Goal: Task Accomplishment & Management: Manage account settings

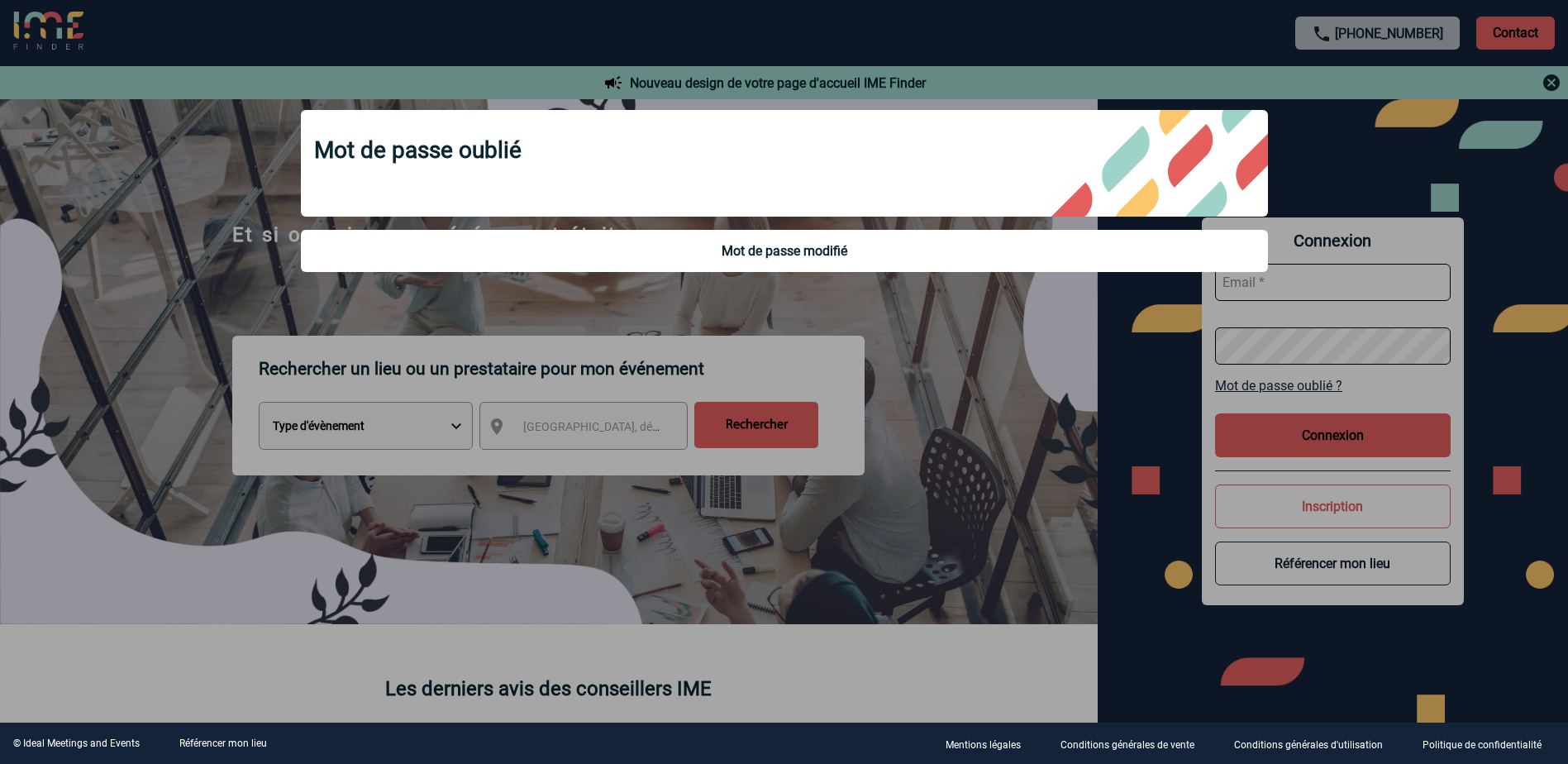
click at [807, 278] on div "Mot de passe oublié Mot de passe modifié" at bounding box center [784, 193] width 1008 height 208
click at [1333, 152] on div at bounding box center [784, 382] width 1568 height 764
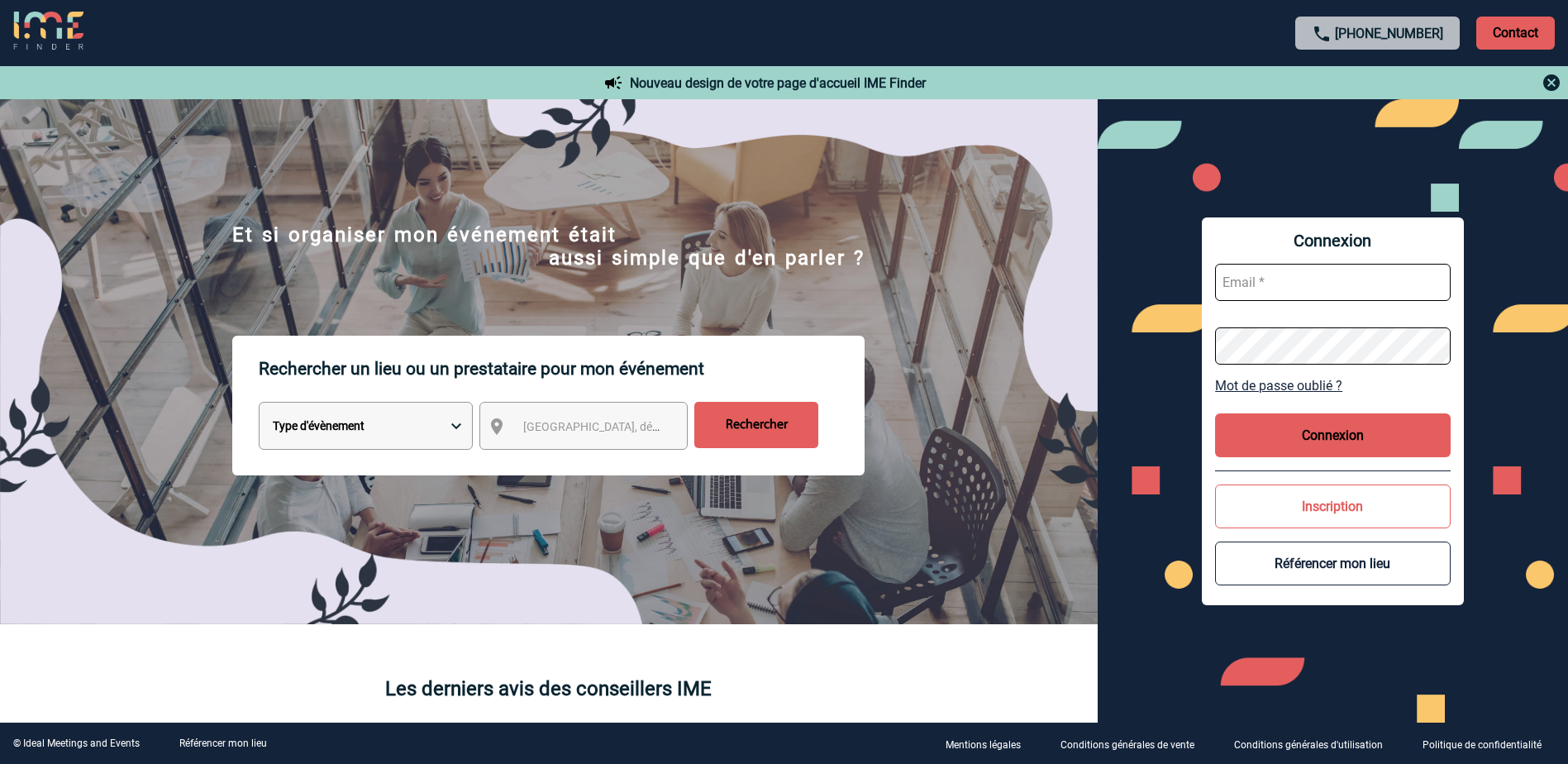
click at [1295, 280] on input "text" at bounding box center [1332, 282] width 236 height 37
type input "sales@pariscdg.valk.com"
click at [1290, 278] on input "text" at bounding box center [1332, 282] width 236 height 37
type input "sales@pariscdg.valk.com"
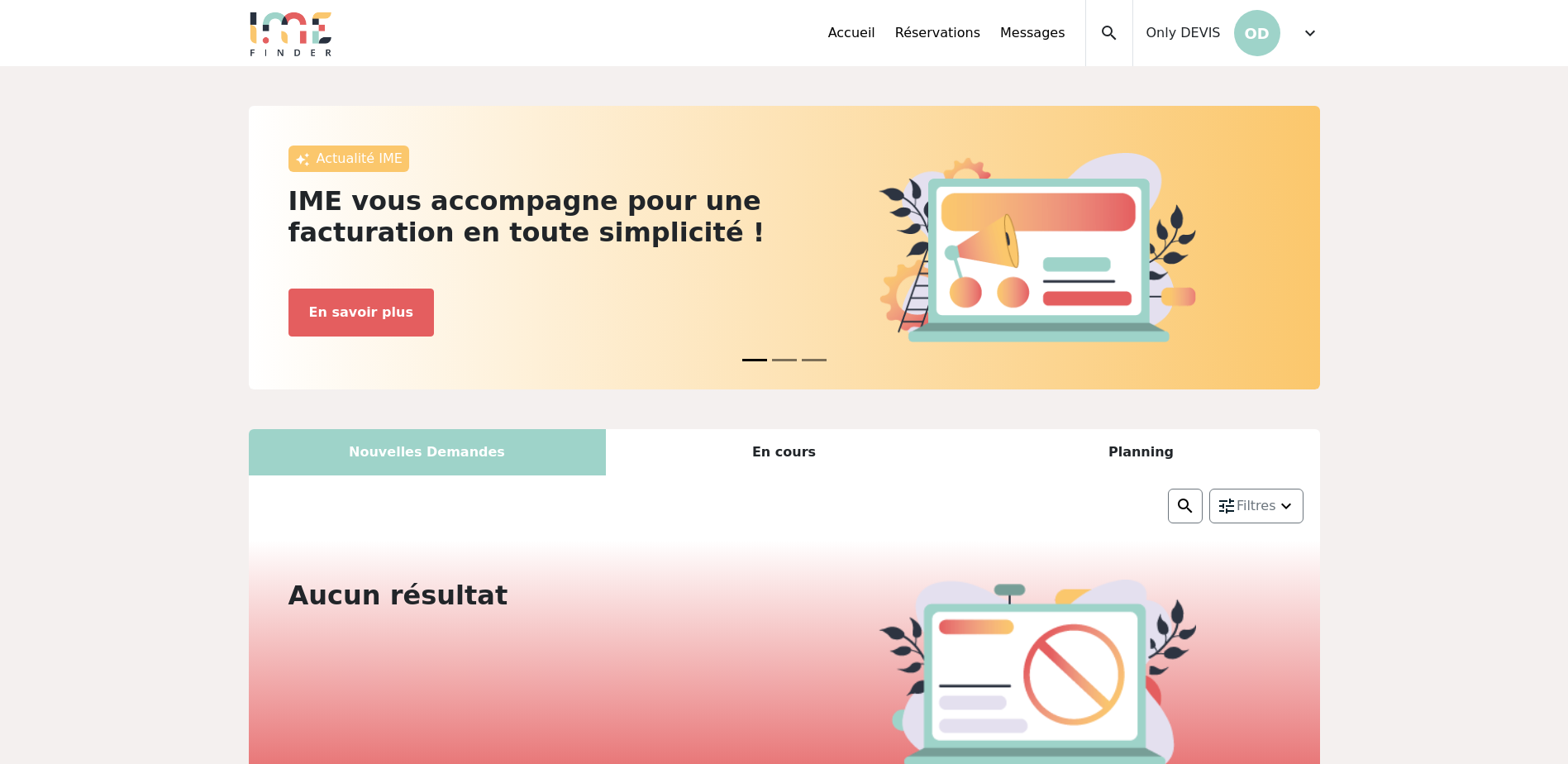
click at [1307, 36] on span "expand_more" at bounding box center [1310, 33] width 20 height 20
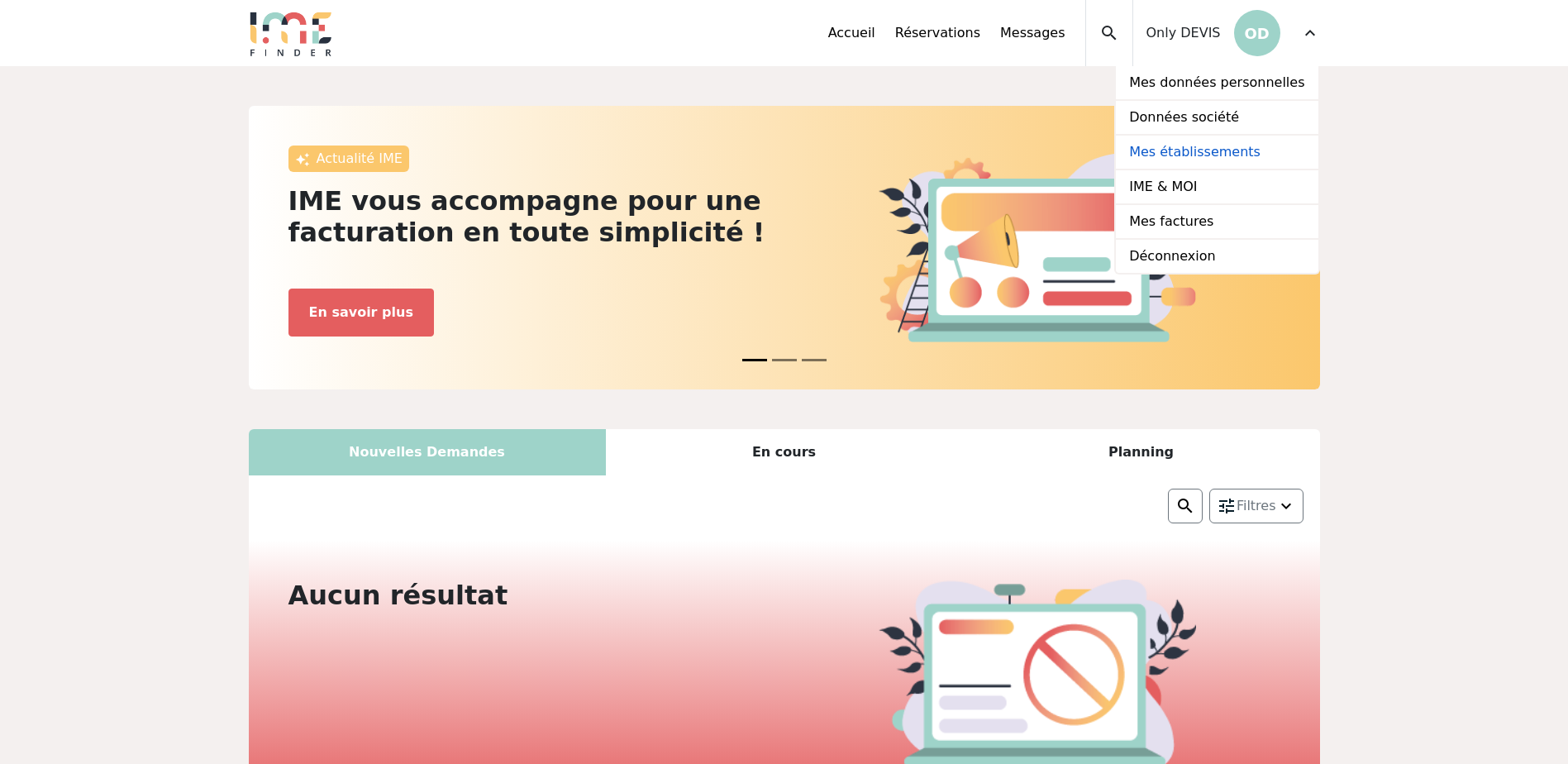
click at [1237, 147] on link "Mes établissements" at bounding box center [1216, 153] width 202 height 35
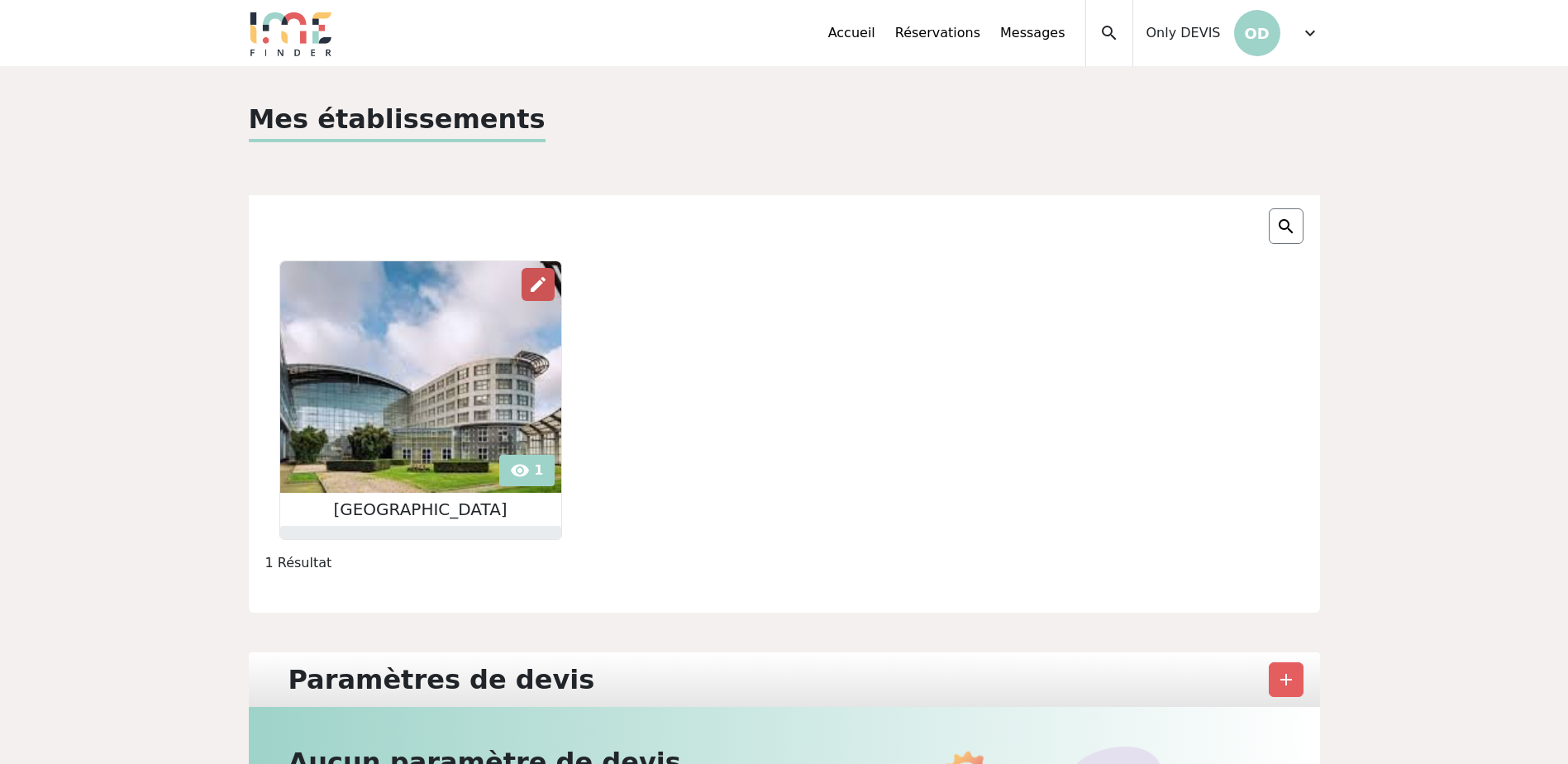
click at [528, 282] on span "edit" at bounding box center [538, 284] width 20 height 20
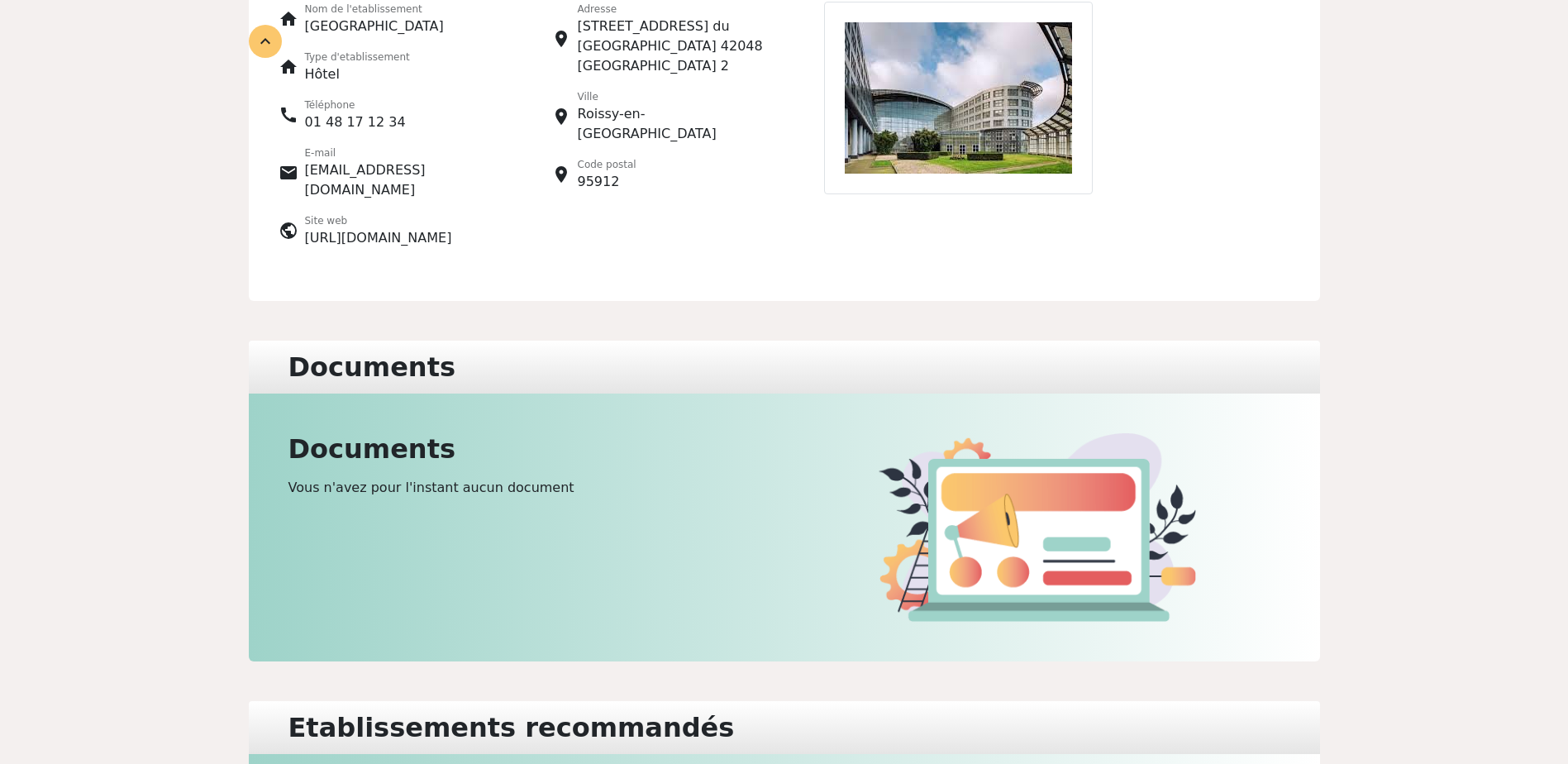
scroll to position [99, 0]
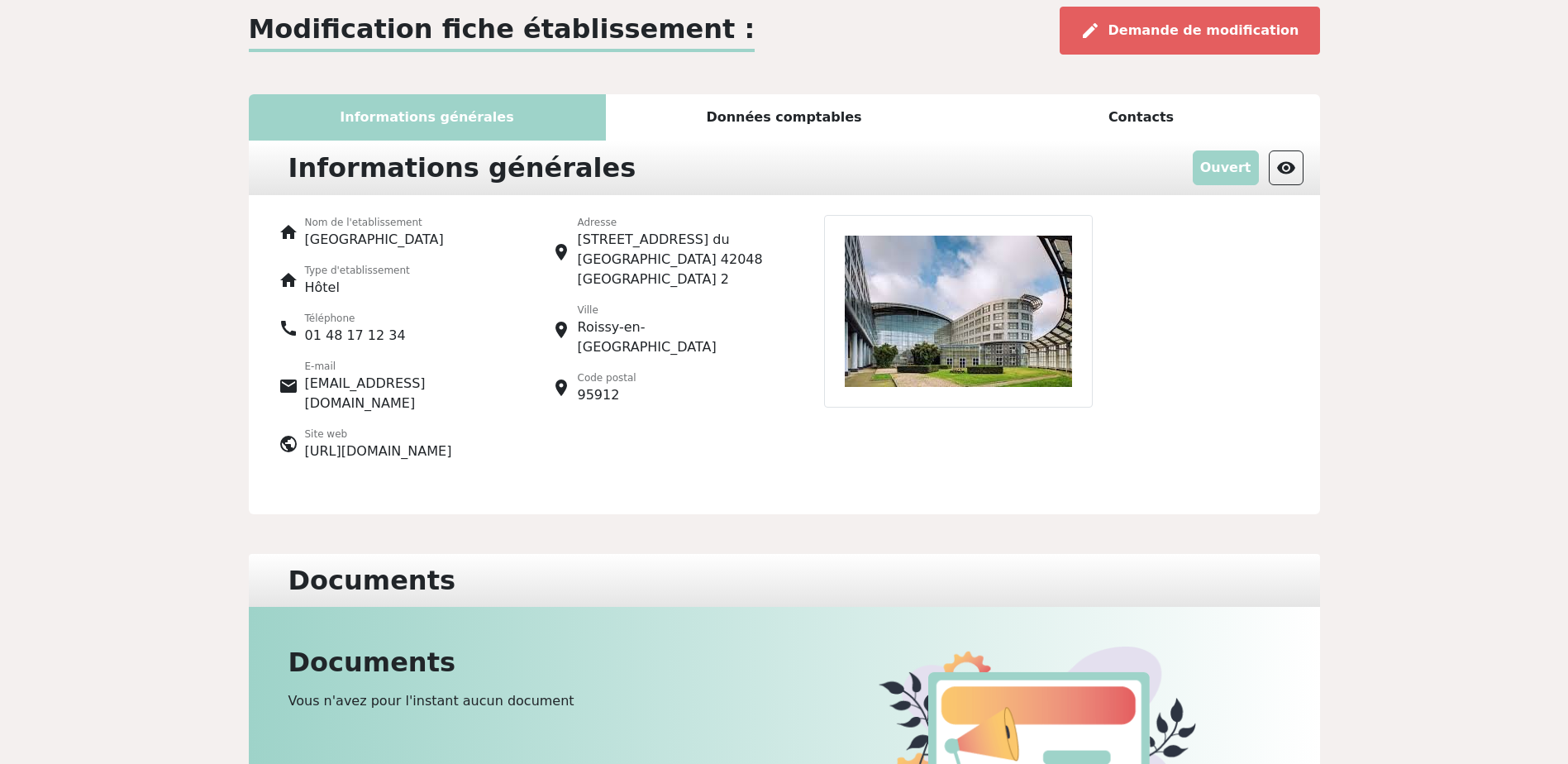
click at [728, 115] on div "Données comptables" at bounding box center [784, 117] width 357 height 46
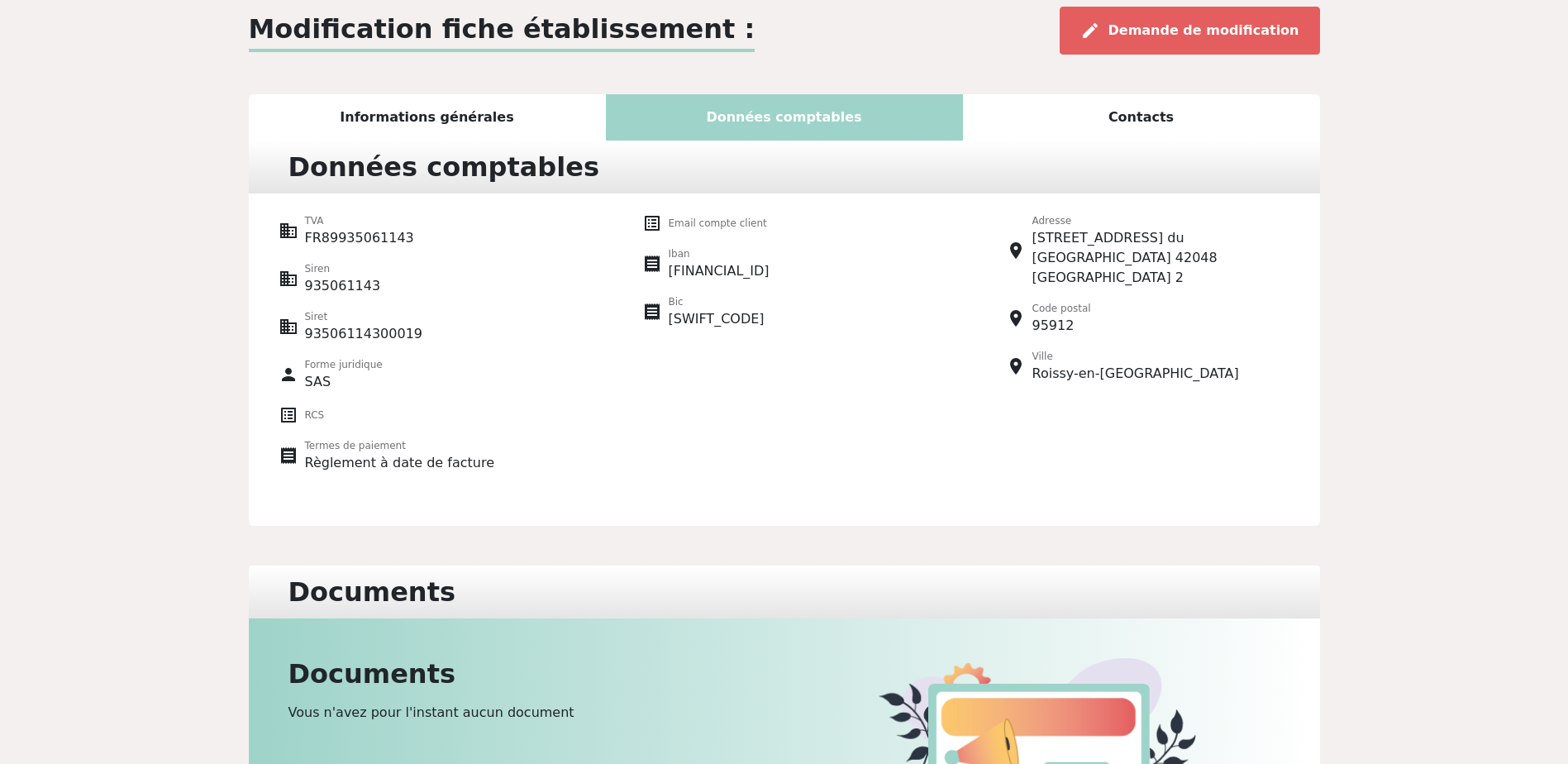
click at [1157, 116] on div "Contacts" at bounding box center [1141, 117] width 357 height 46
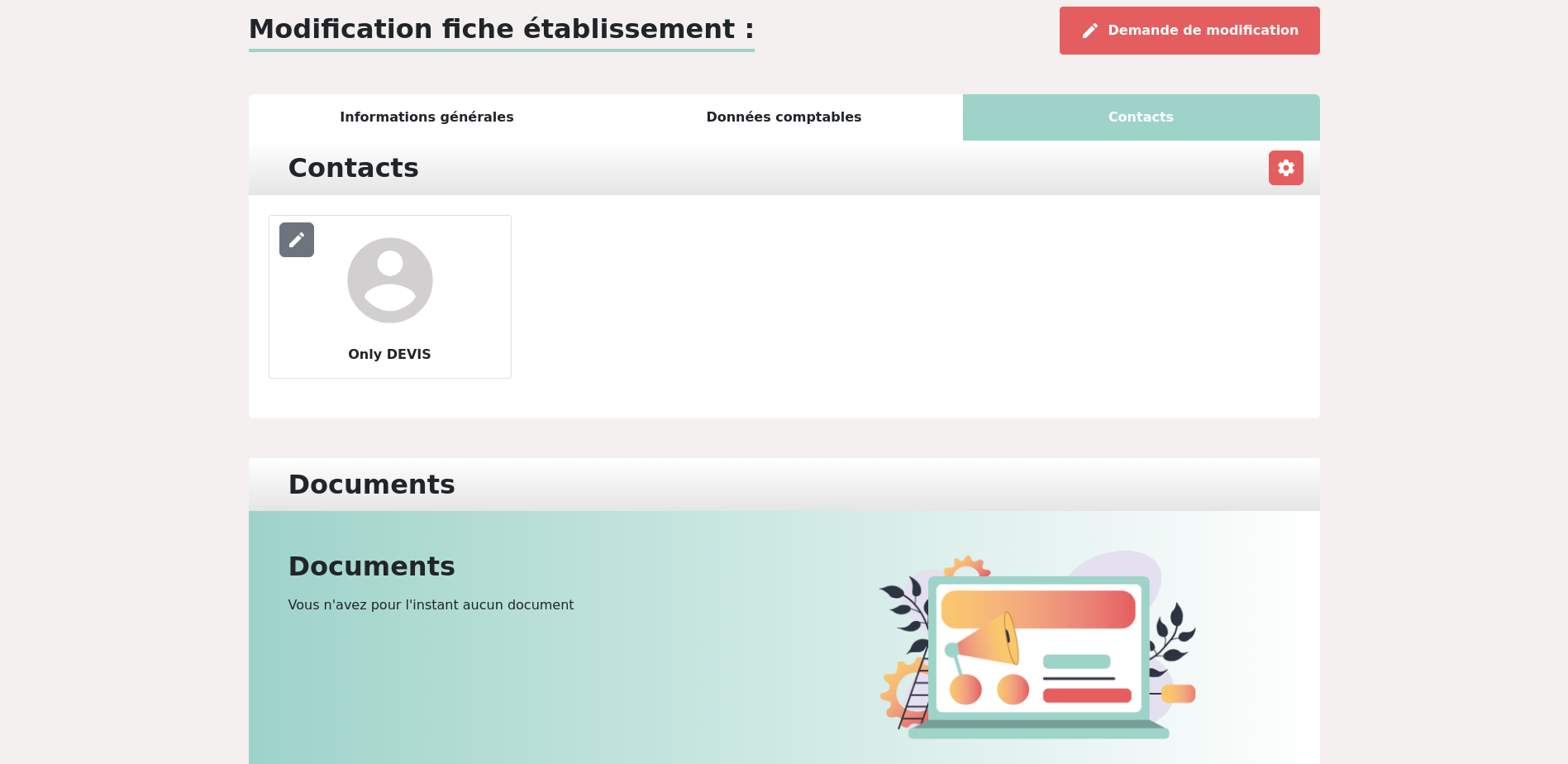
click at [298, 240] on span "edit" at bounding box center [297, 239] width 20 height 20
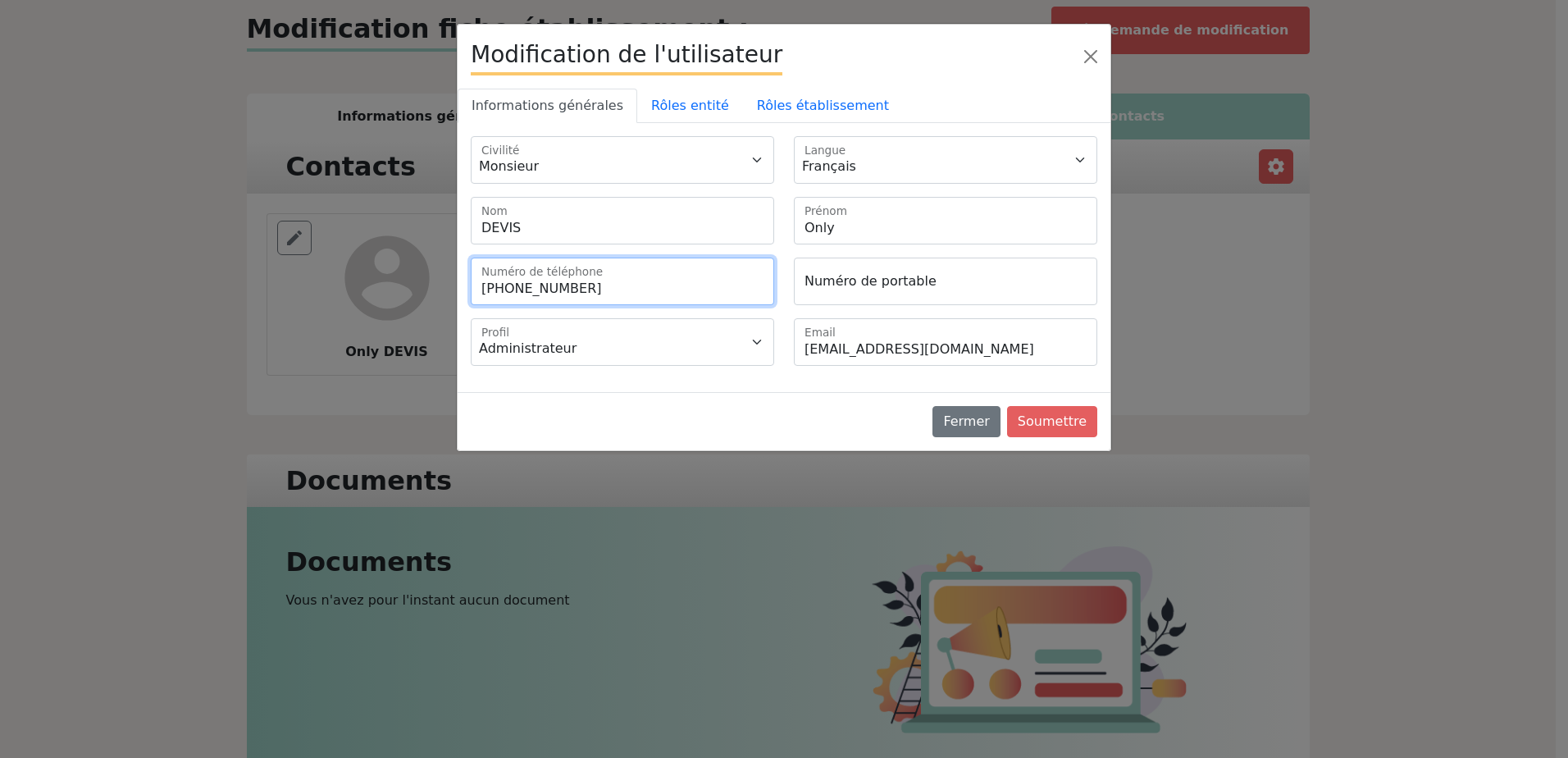
drag, startPoint x: 602, startPoint y: 280, endPoint x: 541, endPoint y: 284, distance: 61.1
click at [541, 284] on input "+33148171427" at bounding box center [622, 280] width 304 height 47
type input "+33148171234"
click at [775, 112] on link "Rôles établissement" at bounding box center [822, 105] width 160 height 35
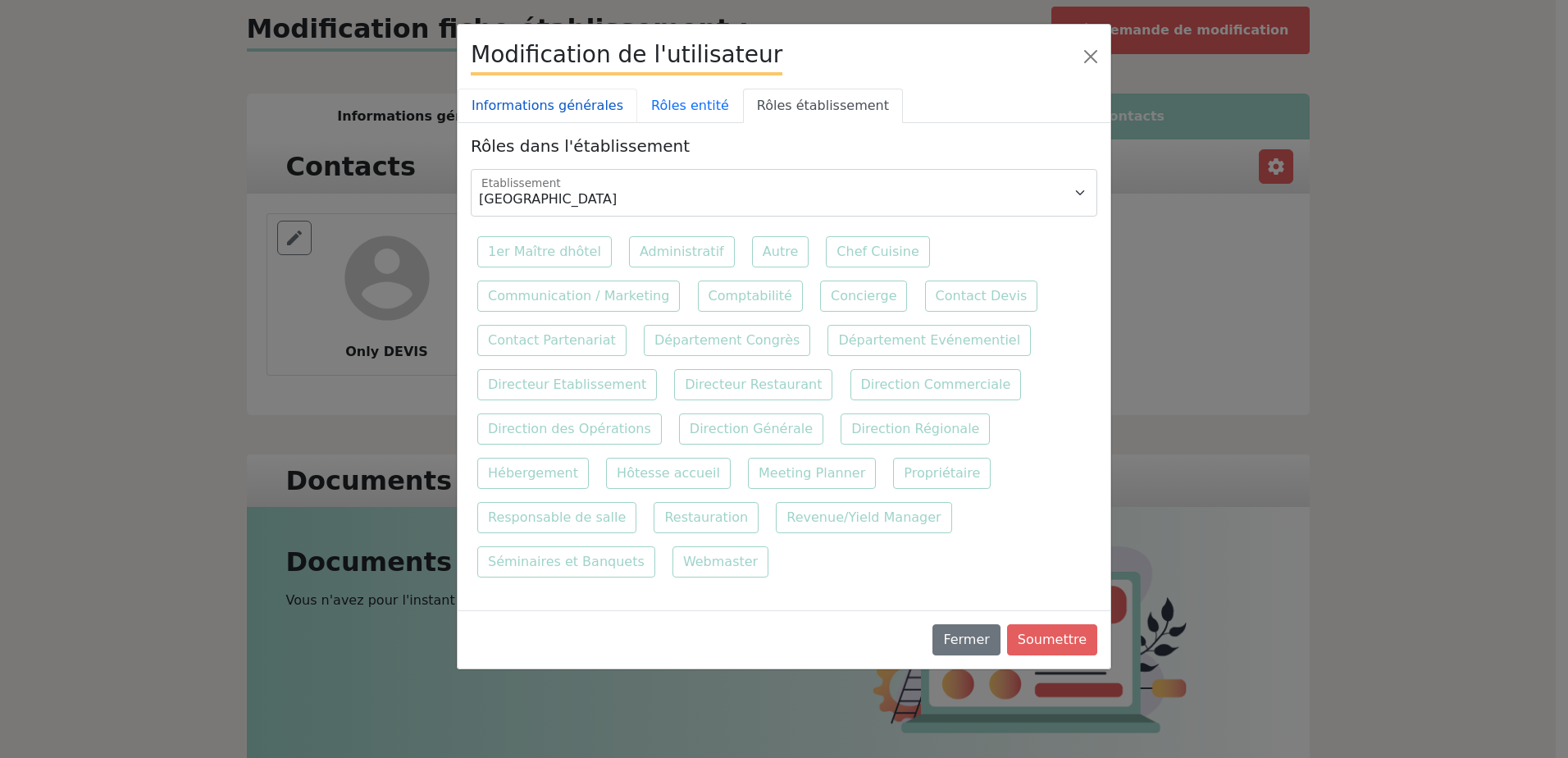
click at [528, 97] on link "Informations générales" at bounding box center [547, 105] width 179 height 35
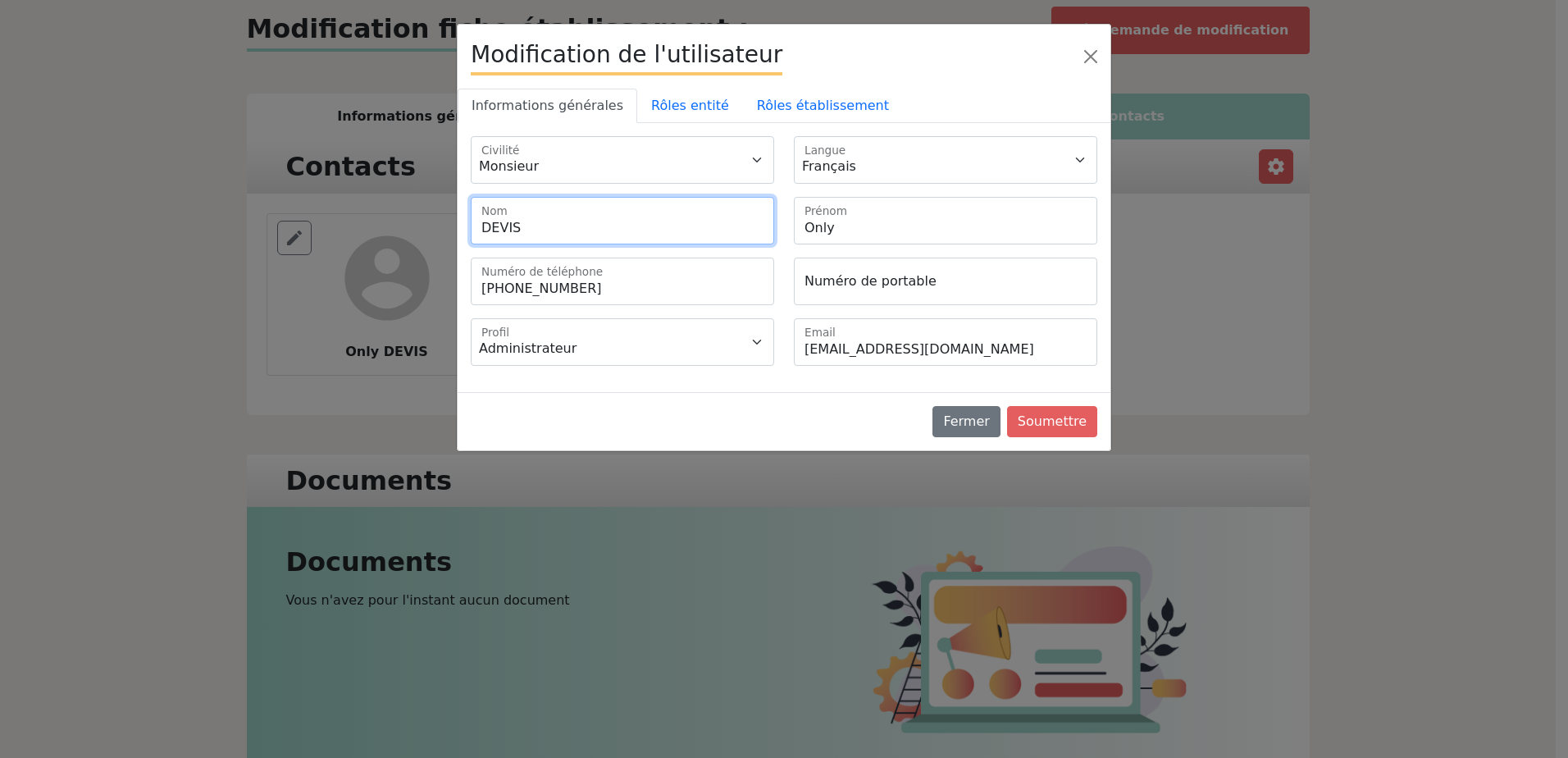
drag, startPoint x: 523, startPoint y: 236, endPoint x: 461, endPoint y: 222, distance: 63.6
click at [461, 222] on div "DEVIS Nom" at bounding box center [622, 220] width 323 height 47
type input "RAMBAULT"
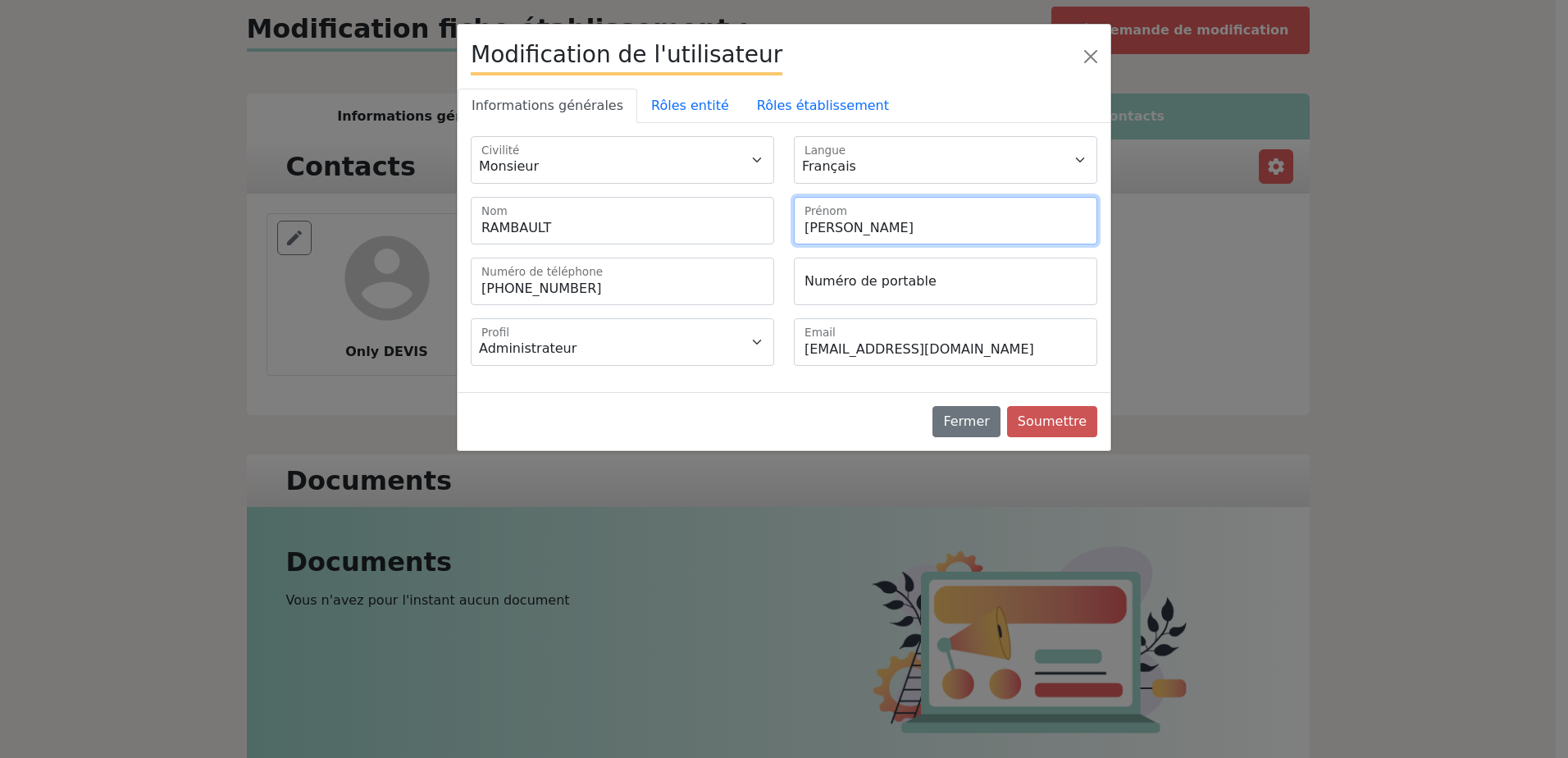
type input "Salomé"
click at [1047, 429] on button "Soumettre" at bounding box center [1052, 421] width 90 height 31
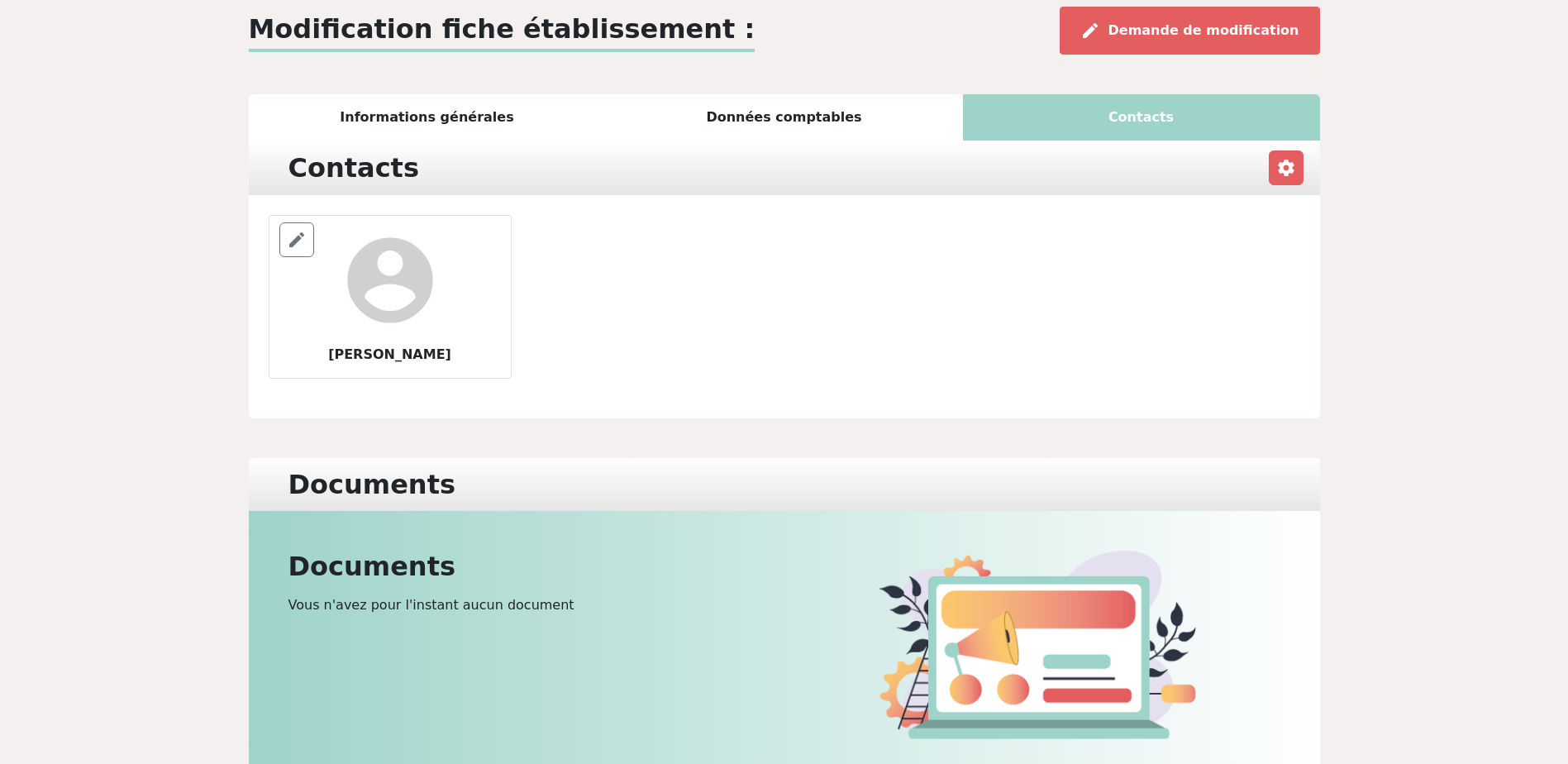
click at [479, 107] on div "Informations générales" at bounding box center [427, 117] width 357 height 46
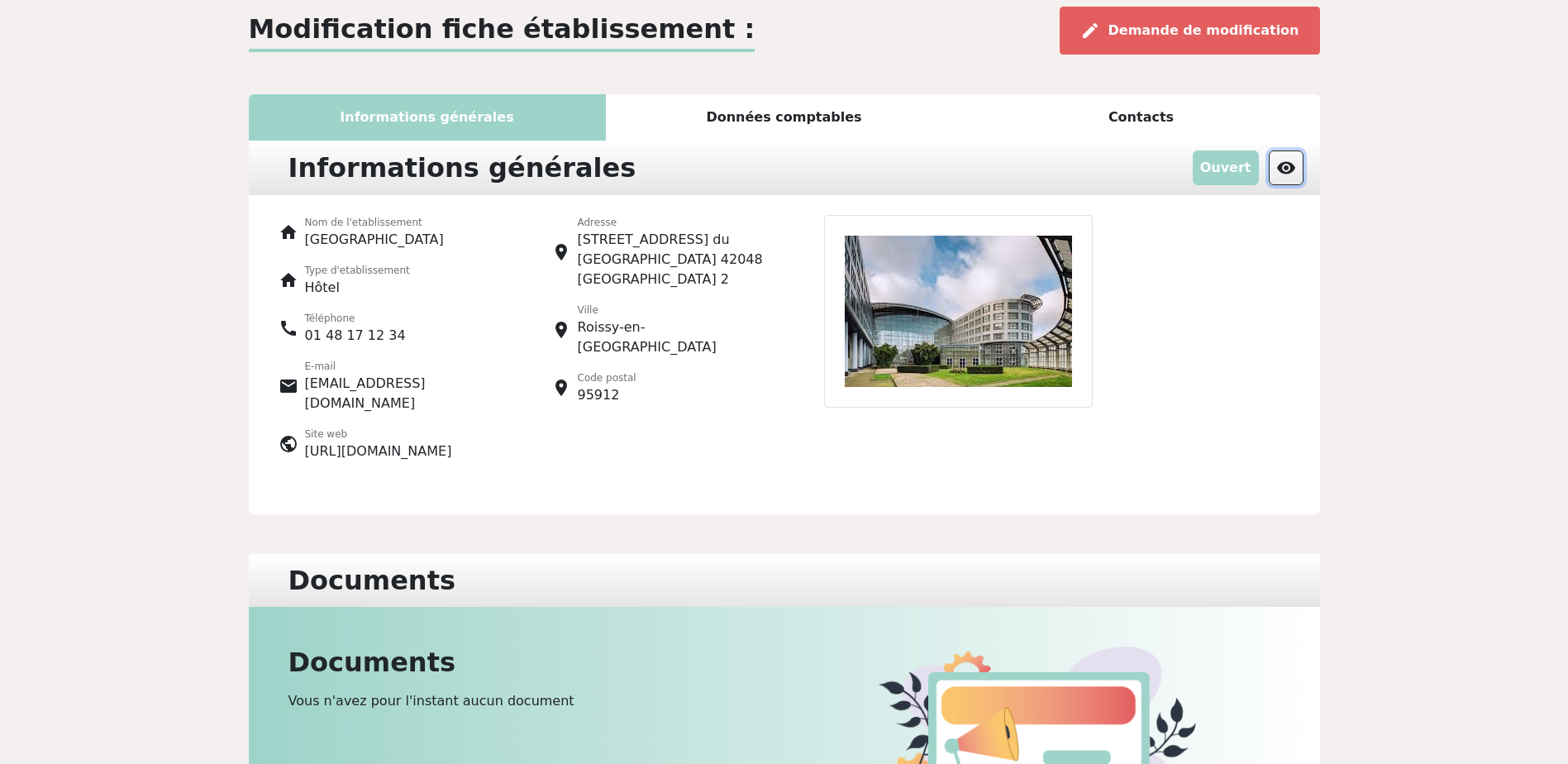
click at [1285, 175] on span "visibility" at bounding box center [1286, 167] width 20 height 20
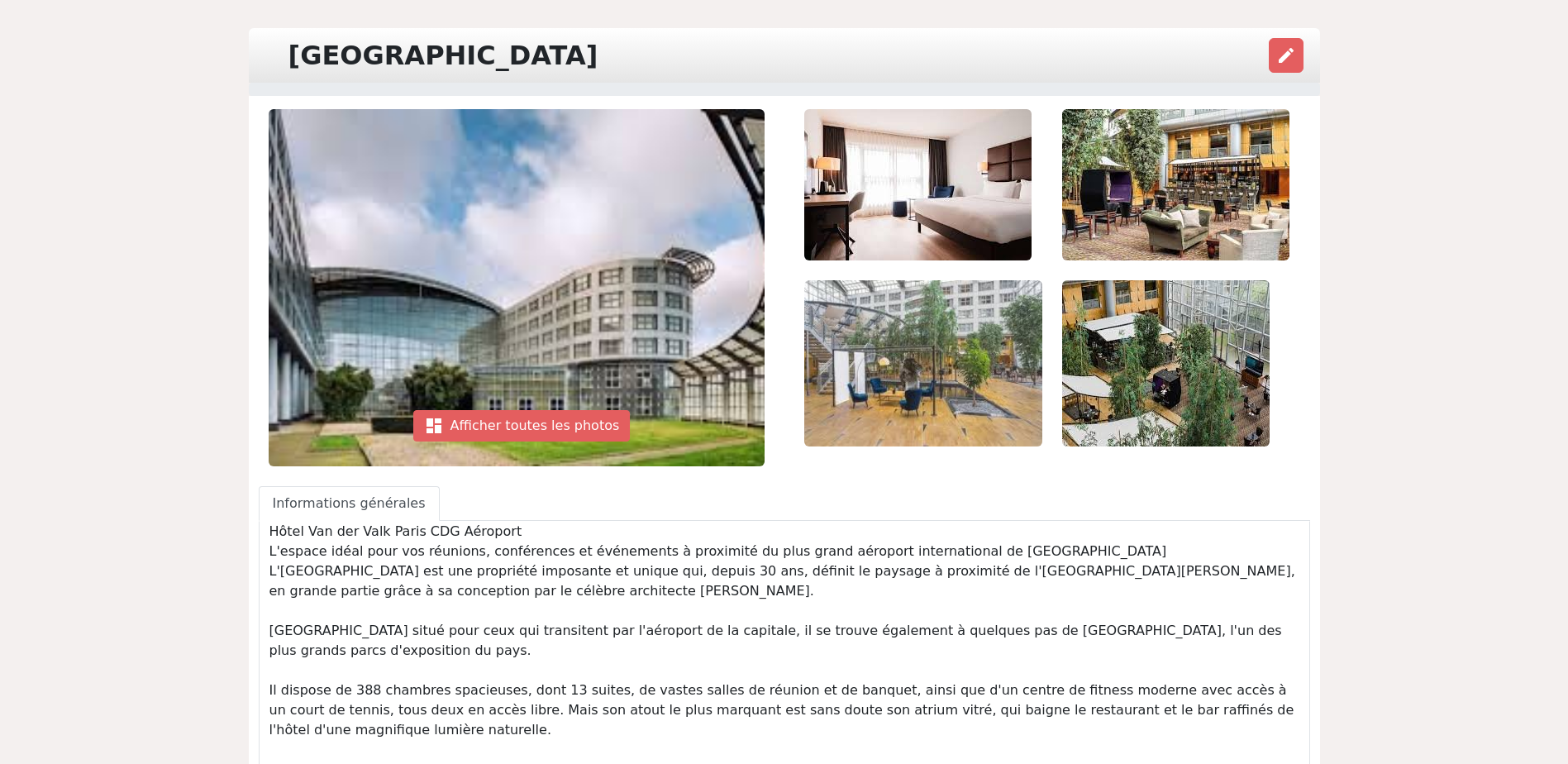
scroll to position [83, 0]
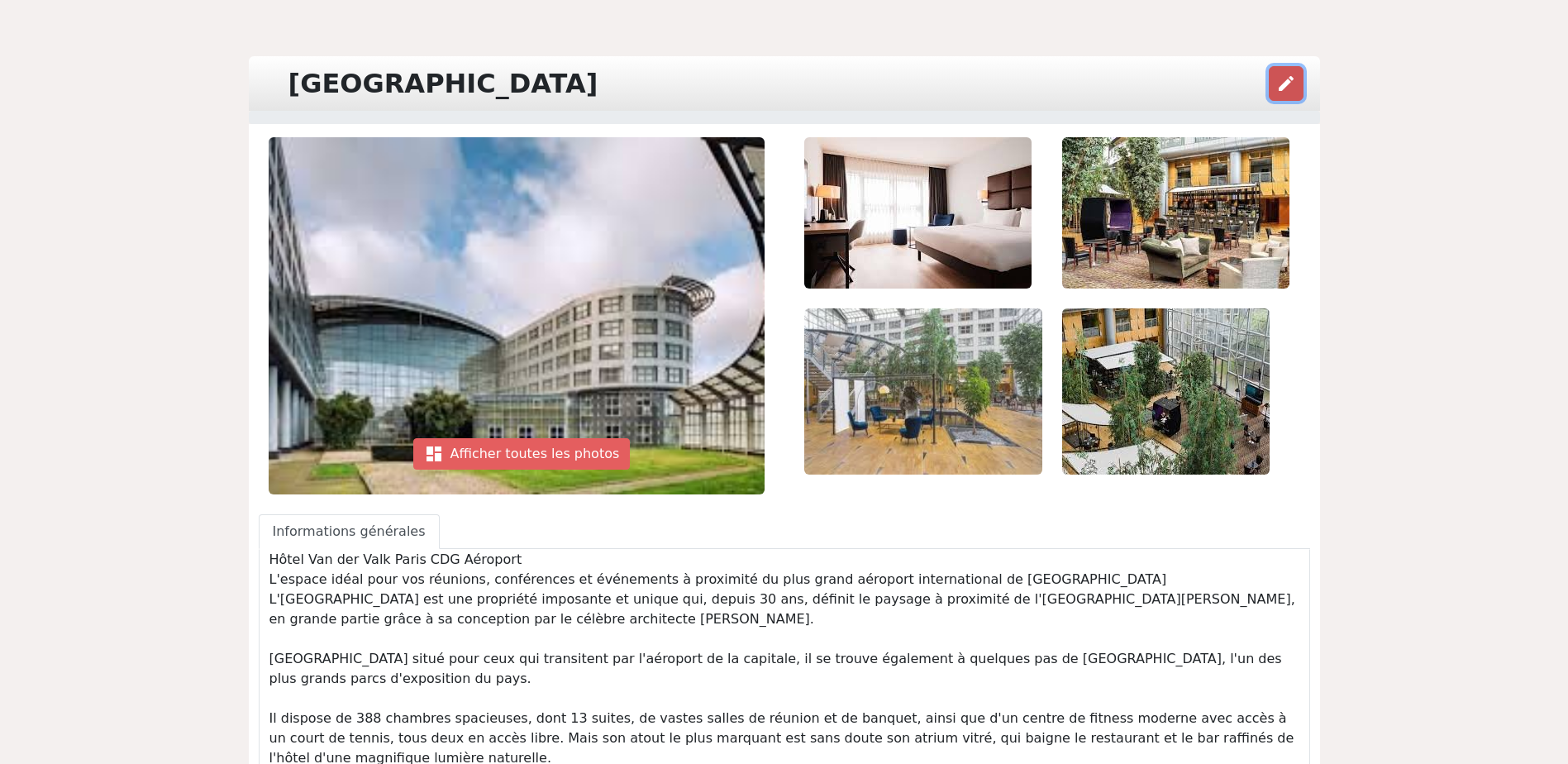
click at [1279, 91] on span "edit" at bounding box center [1286, 84] width 20 height 20
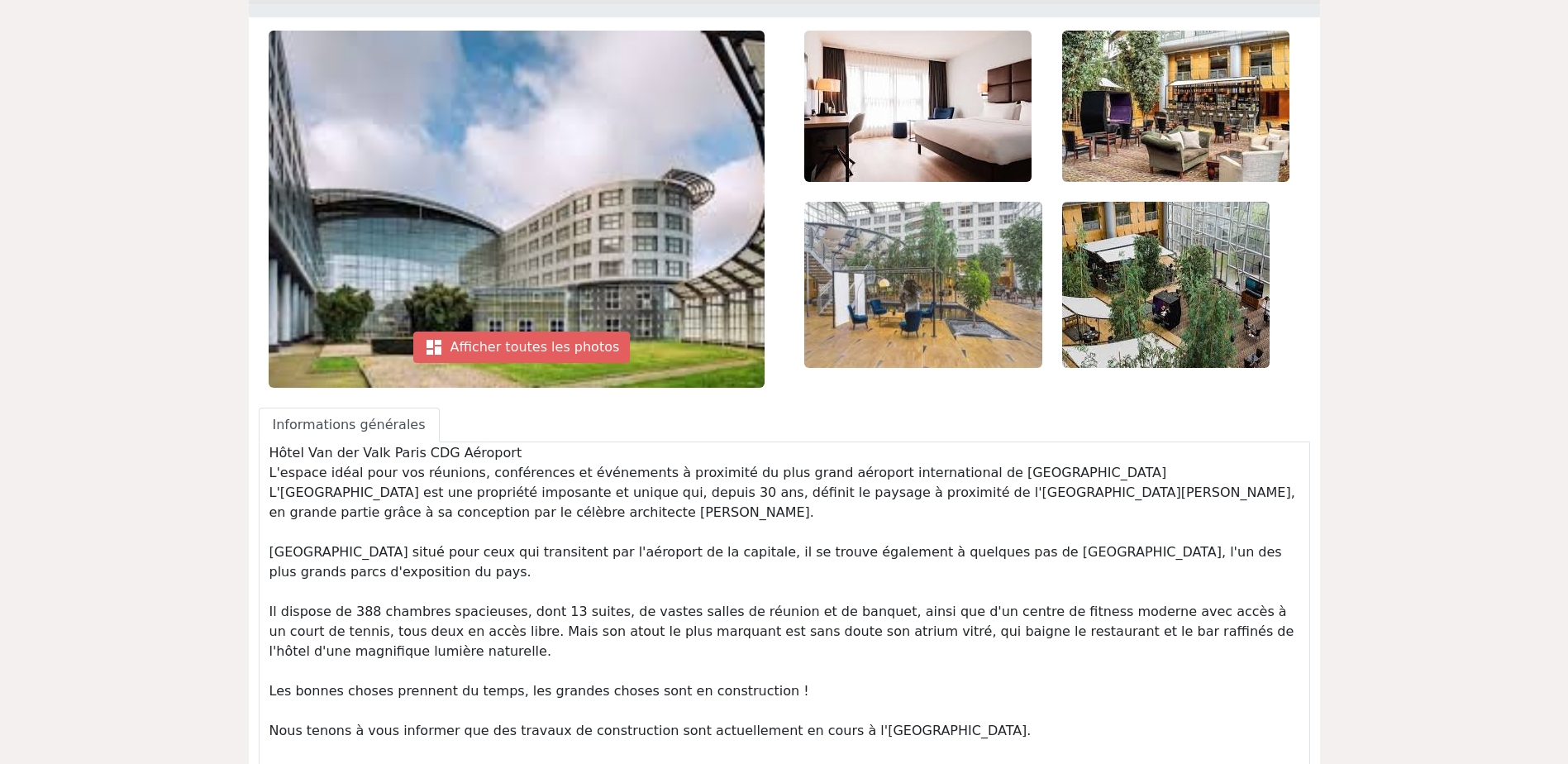
scroll to position [0, 0]
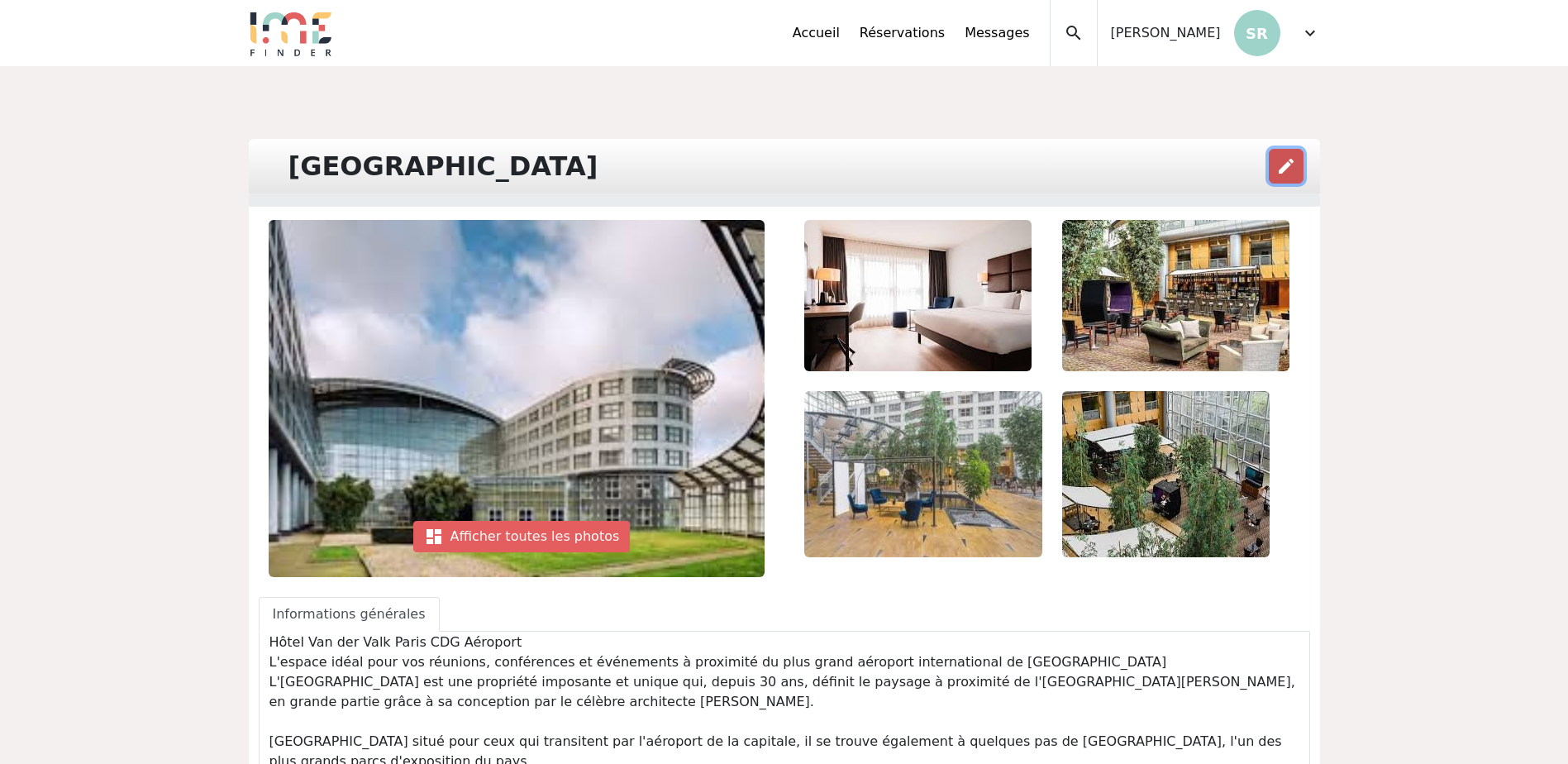
click at [1283, 163] on span "edit" at bounding box center [1286, 166] width 20 height 20
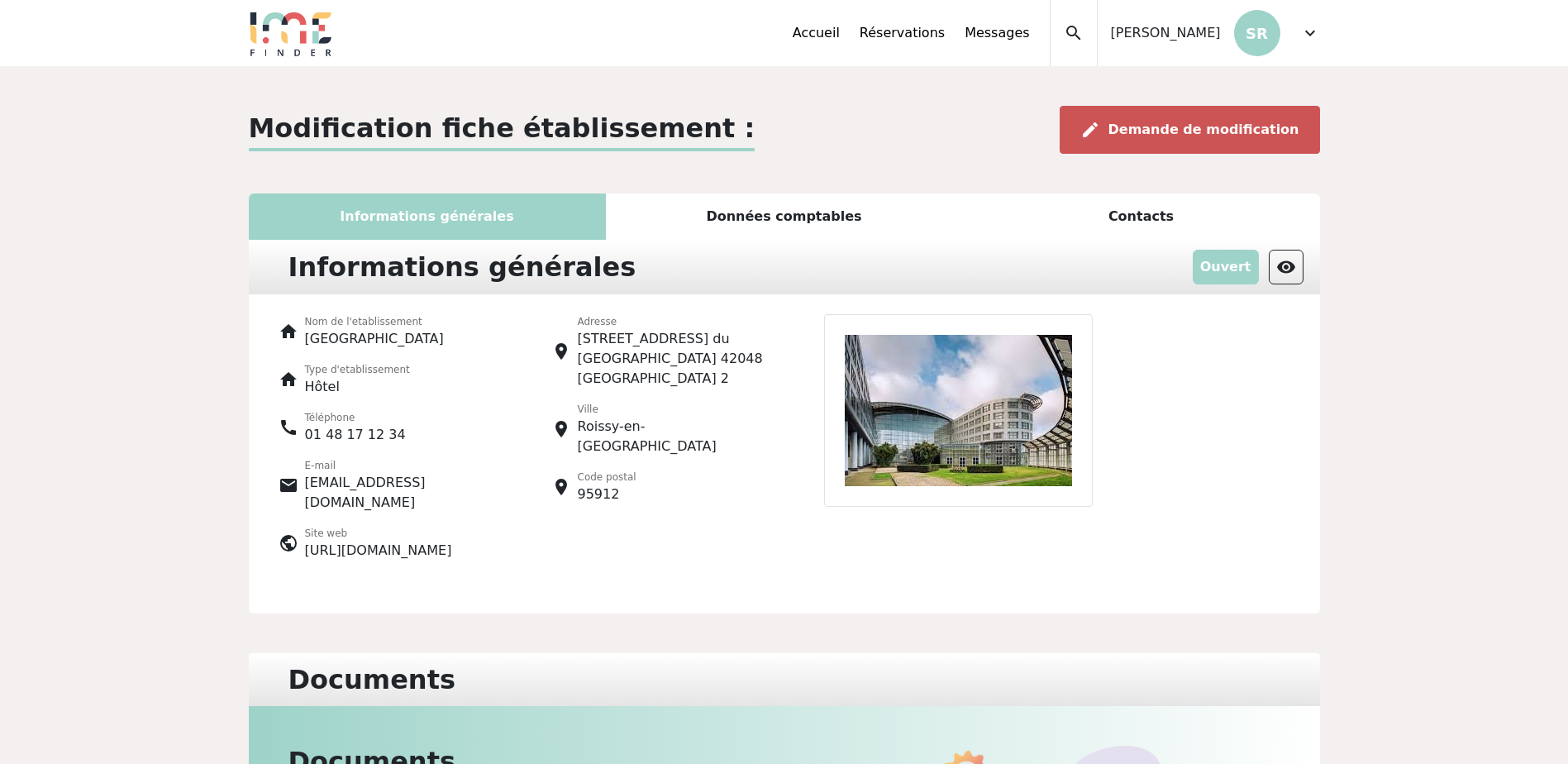
click at [1194, 127] on span "Demande de modification" at bounding box center [1204, 129] width 191 height 15
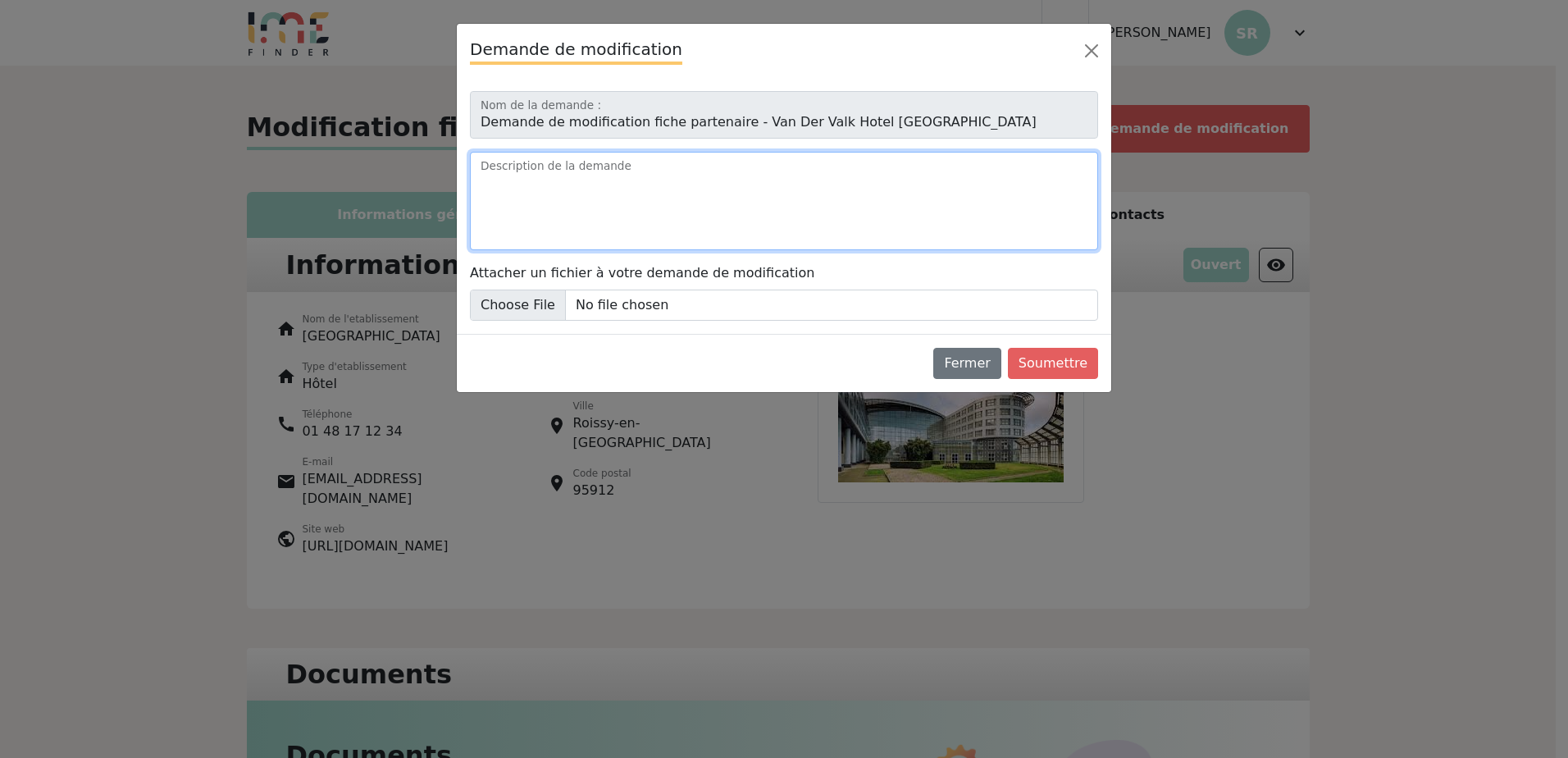
click at [677, 185] on textarea "Description de la demande" at bounding box center [784, 201] width 629 height 98
type textarea "Modification du texte et des photos."
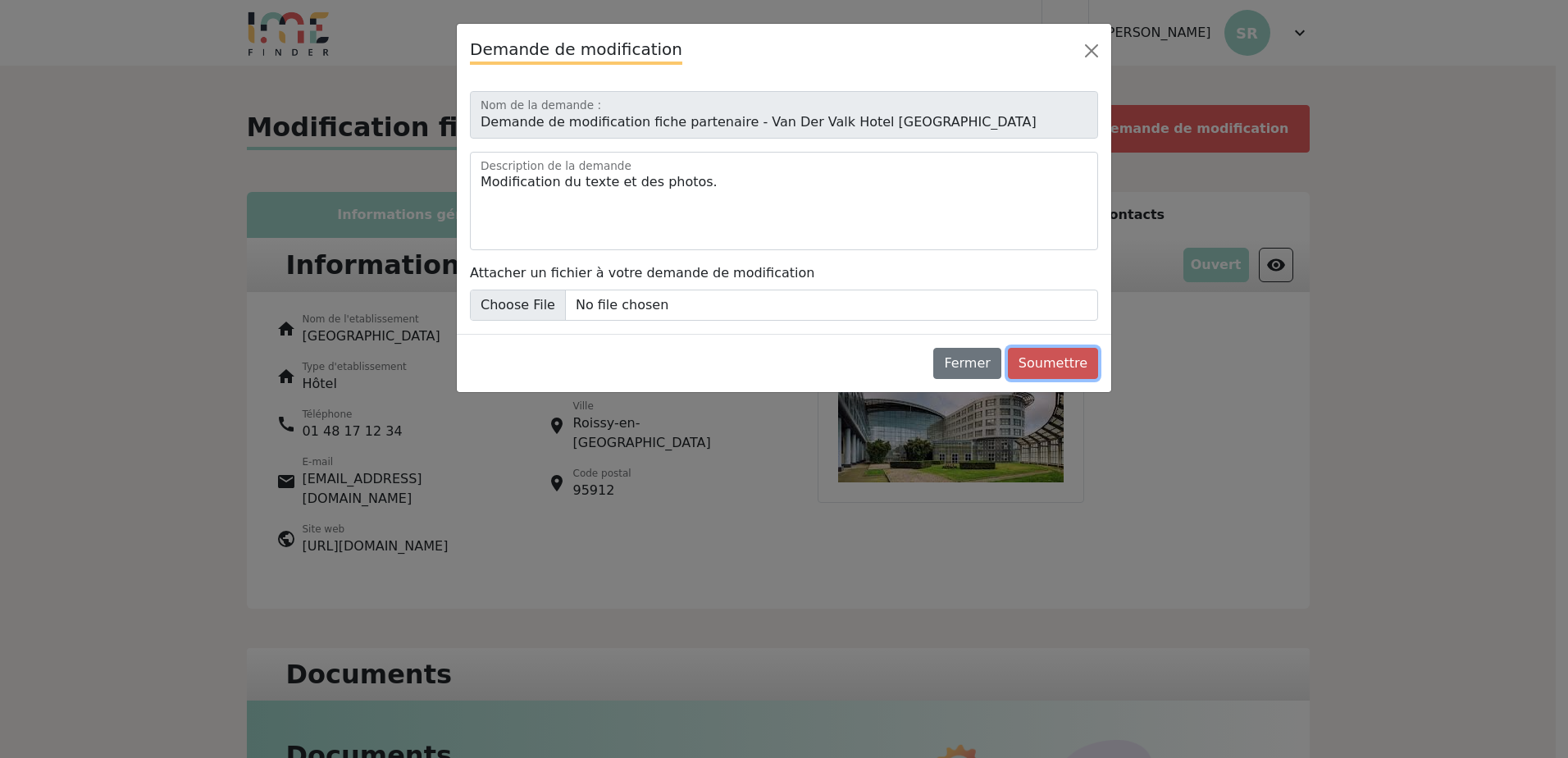
click at [1058, 367] on button "Soumettre" at bounding box center [1053, 363] width 90 height 31
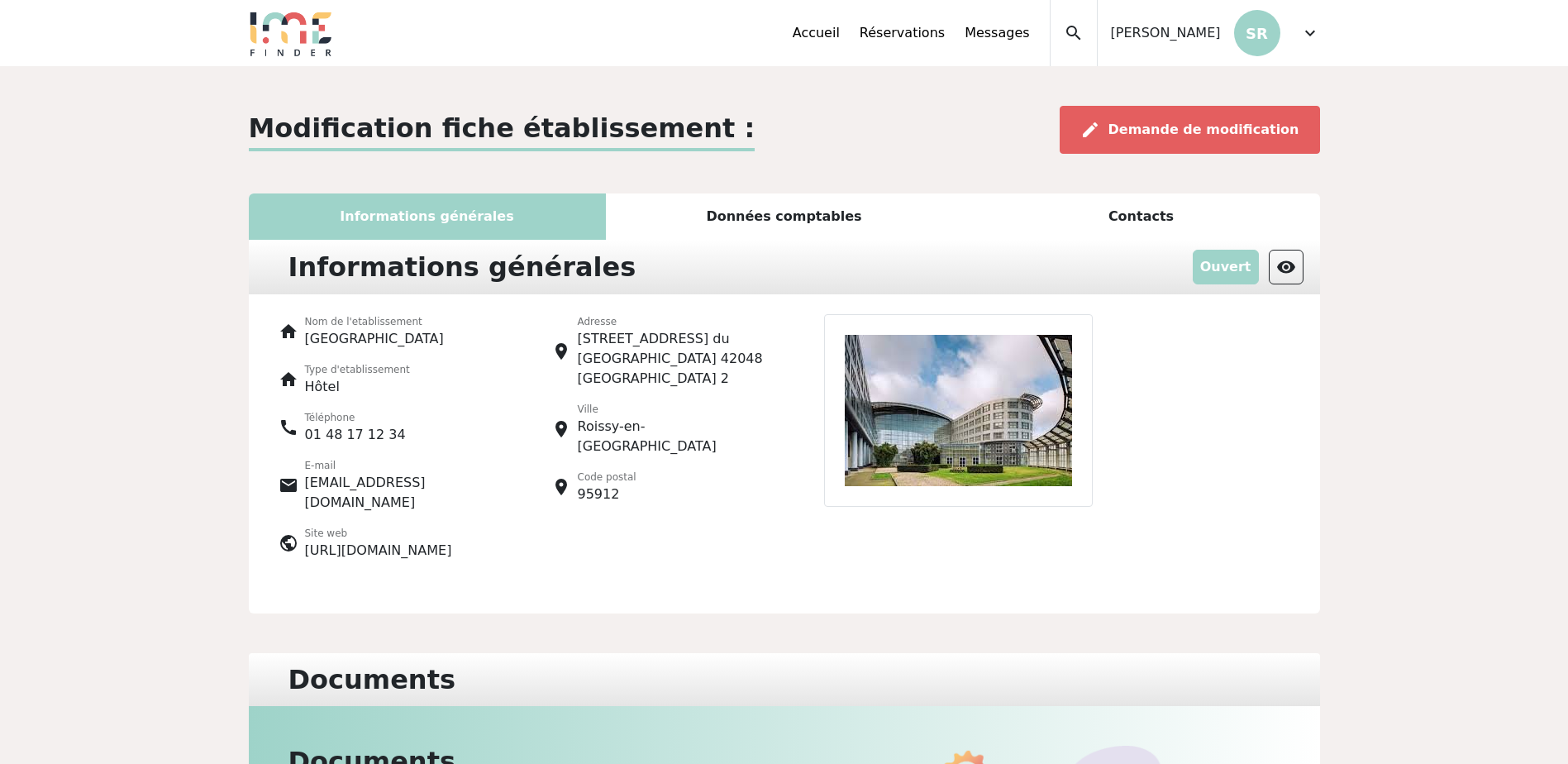
click at [1189, 31] on span "[PERSON_NAME]" at bounding box center [1166, 33] width 110 height 20
click at [1322, 36] on div "expand_less Accueil Réservations Messages Mes données personnelles Données soci…" at bounding box center [784, 32] width 1091 height 66
click at [1314, 34] on span "expand_more" at bounding box center [1310, 33] width 20 height 20
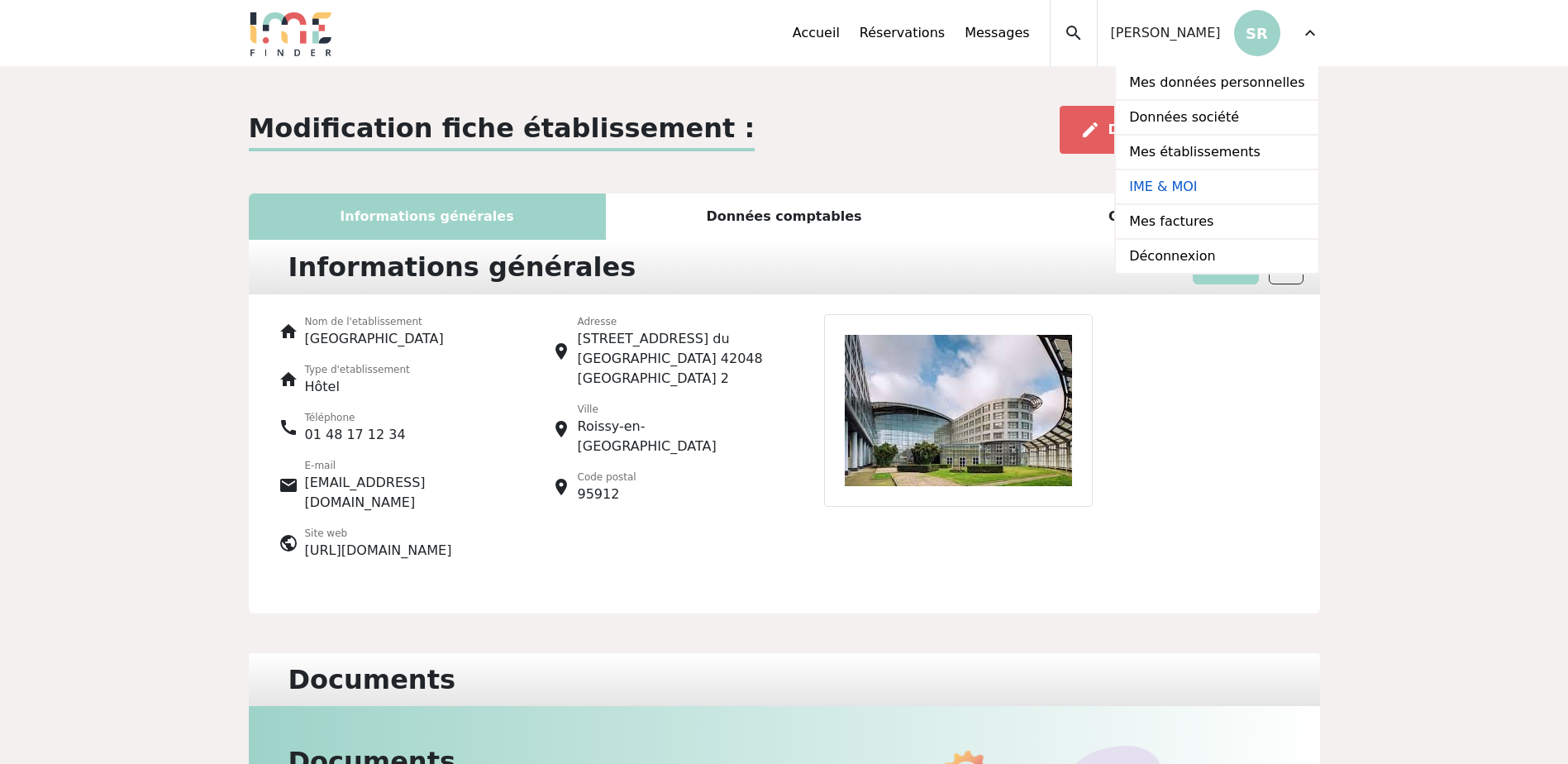
click at [1221, 187] on link "IME & MOI" at bounding box center [1216, 187] width 202 height 35
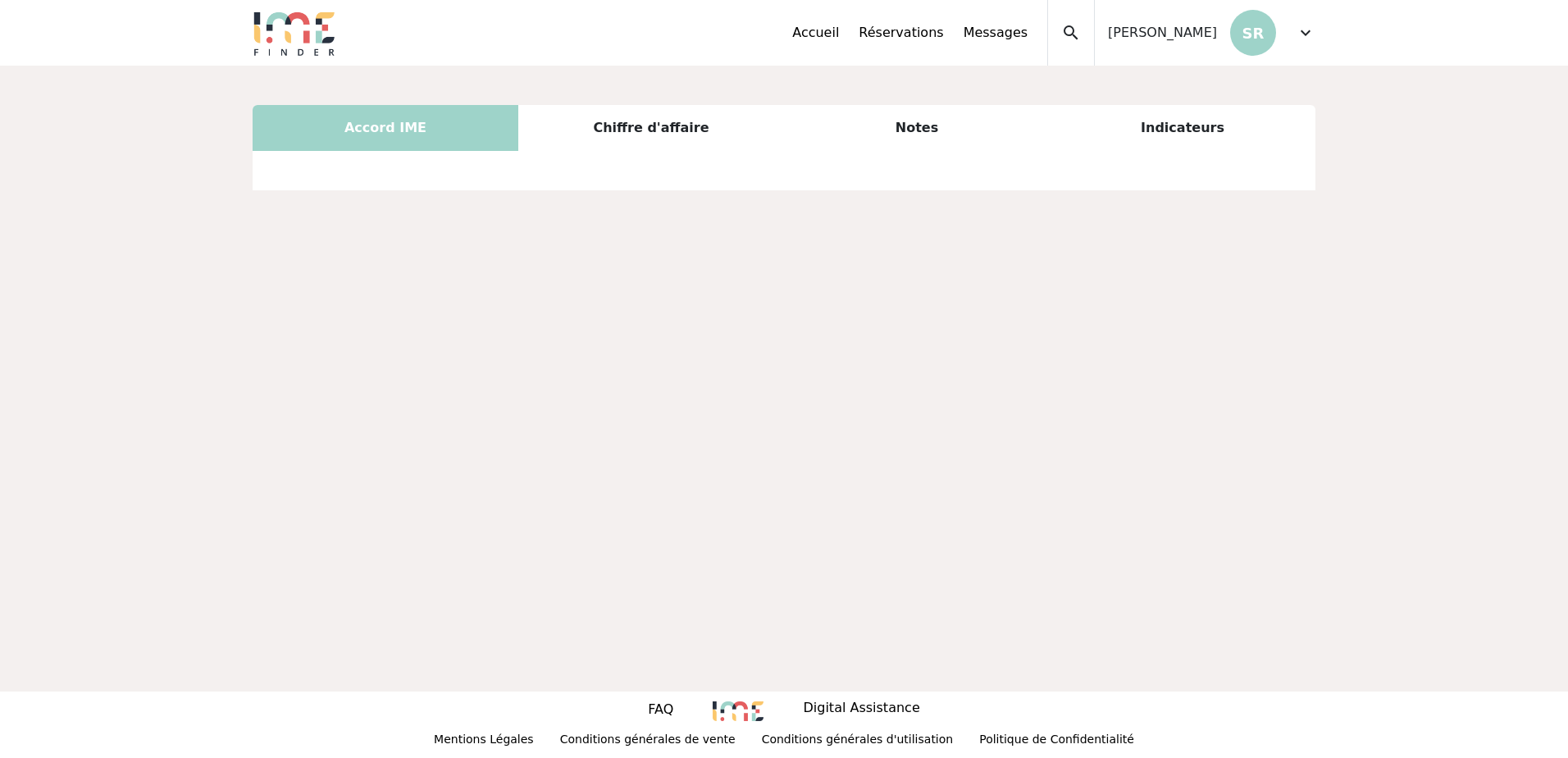
click at [1308, 30] on span "expand_more" at bounding box center [1305, 33] width 20 height 20
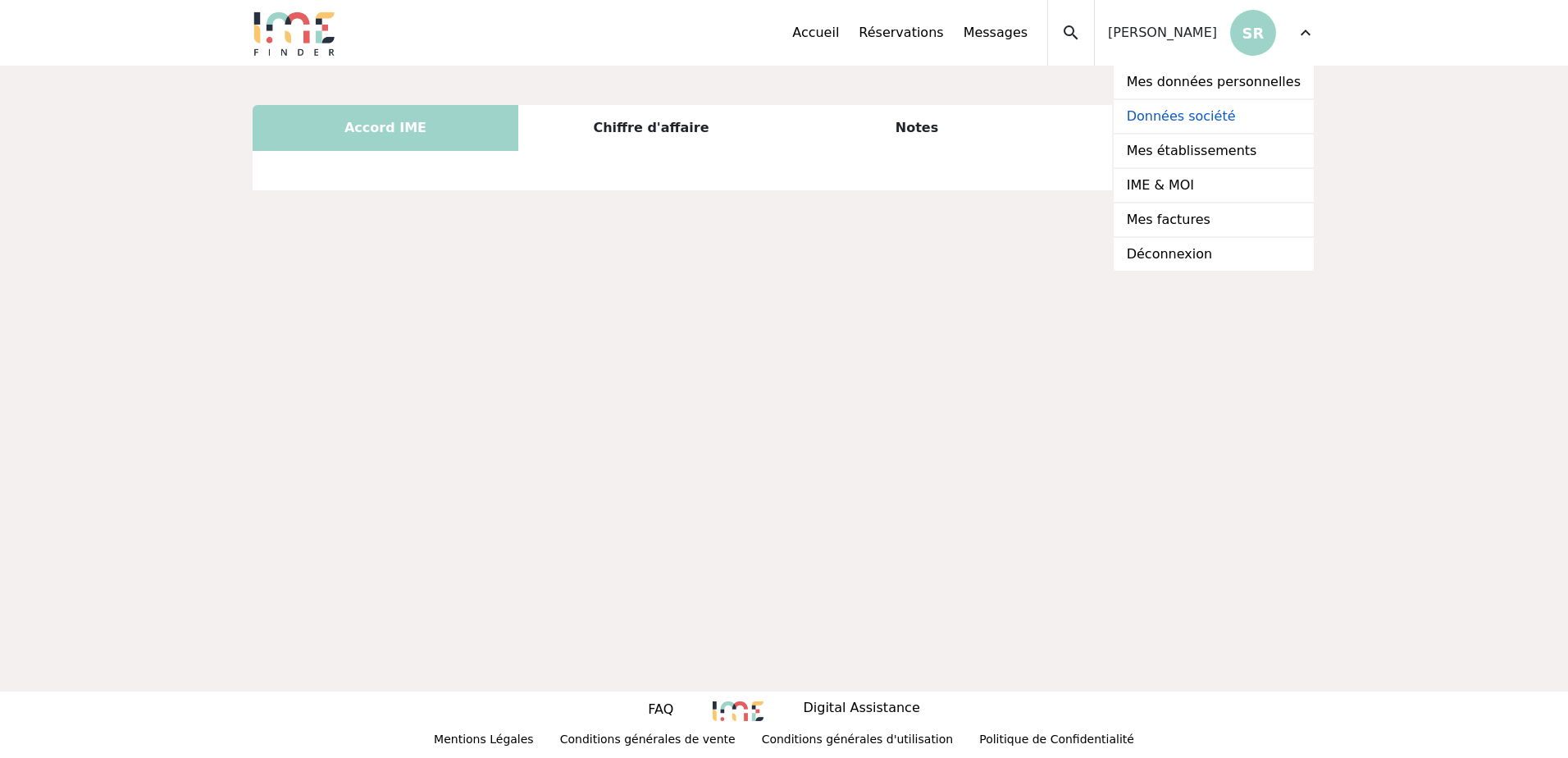
click at [1204, 112] on link "Données société" at bounding box center [1214, 117] width 200 height 35
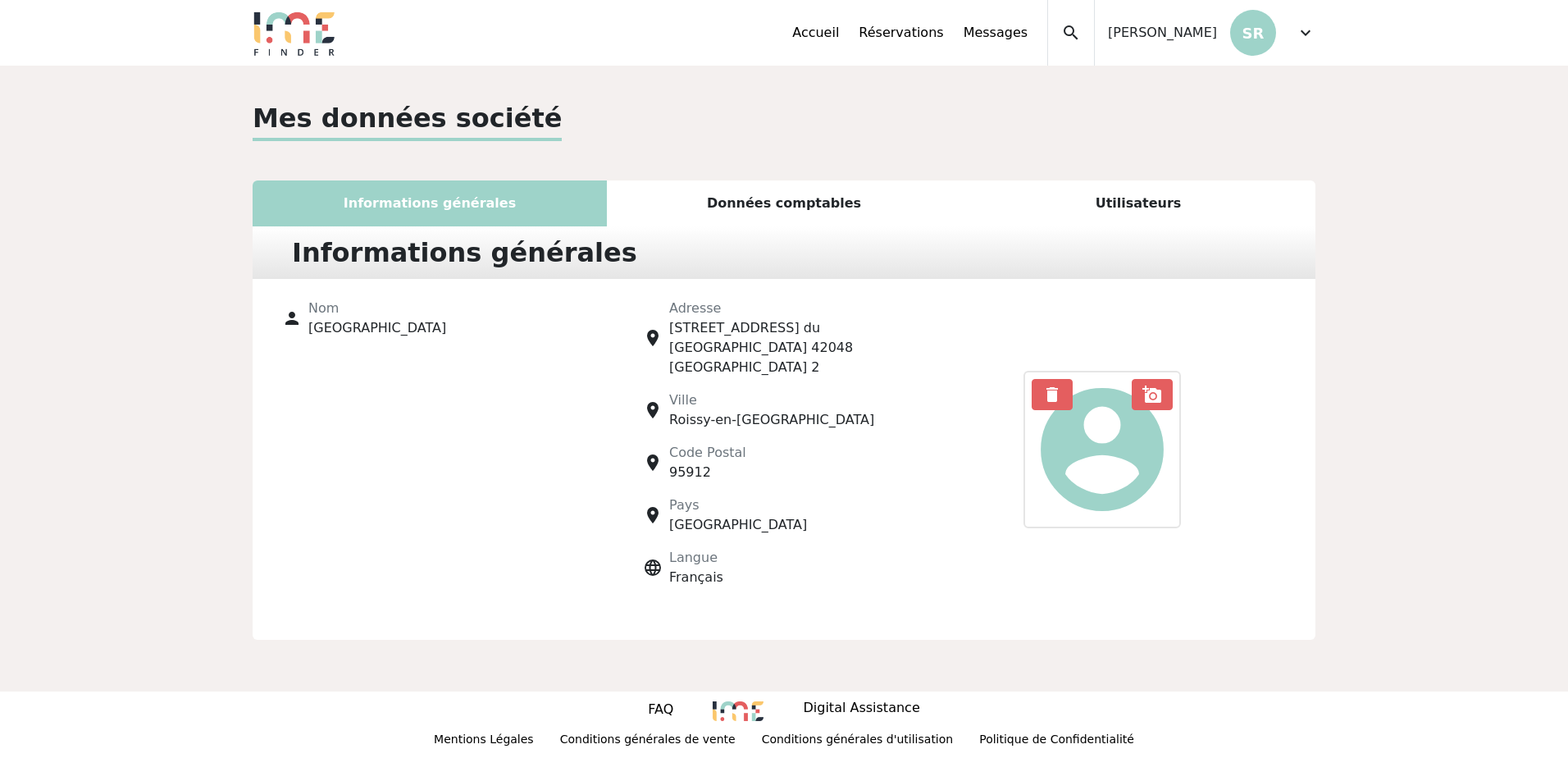
click at [1308, 32] on span "expand_more" at bounding box center [1305, 33] width 20 height 20
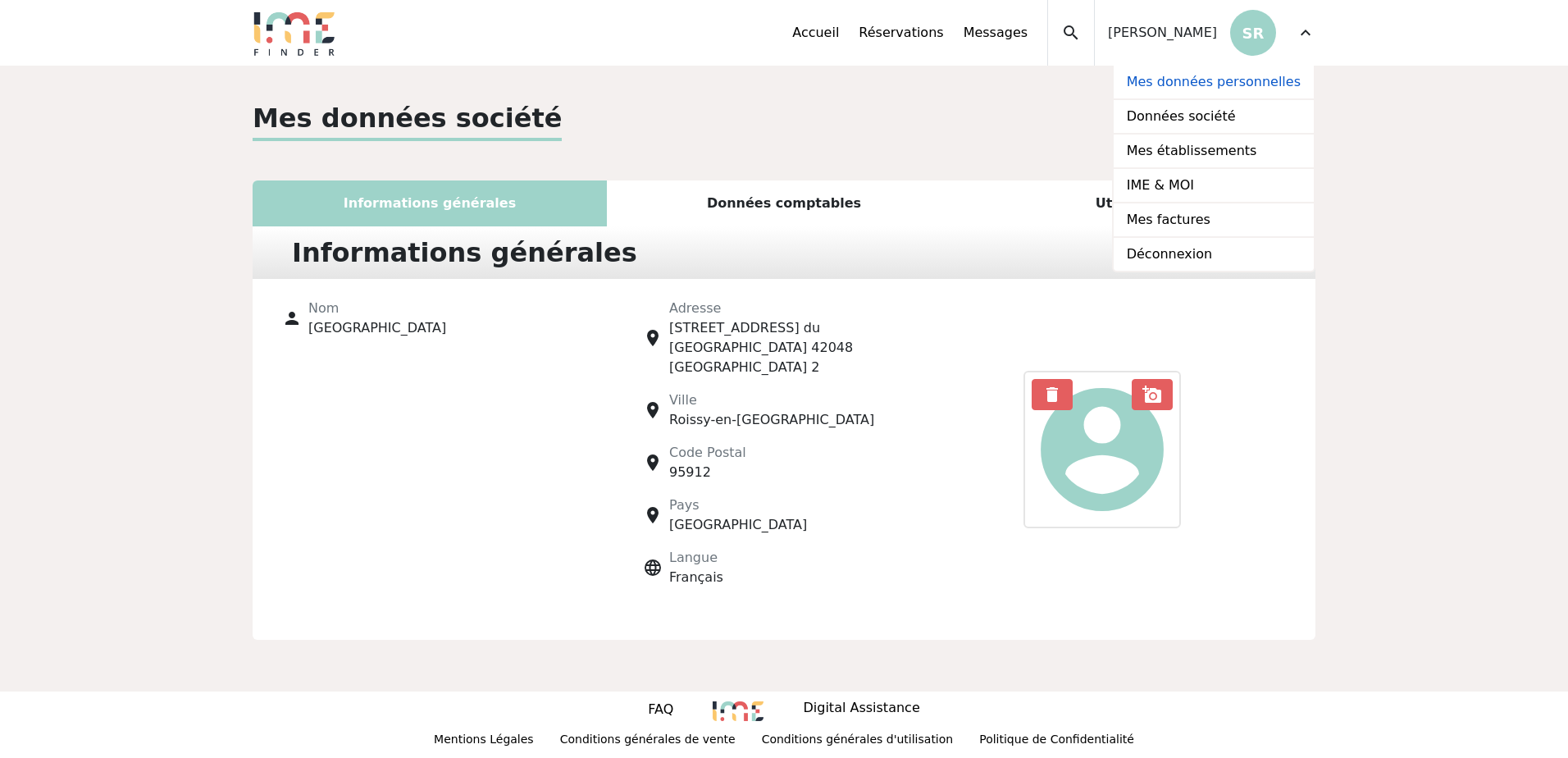
click at [1193, 87] on link "Mes données personnelles" at bounding box center [1214, 82] width 200 height 35
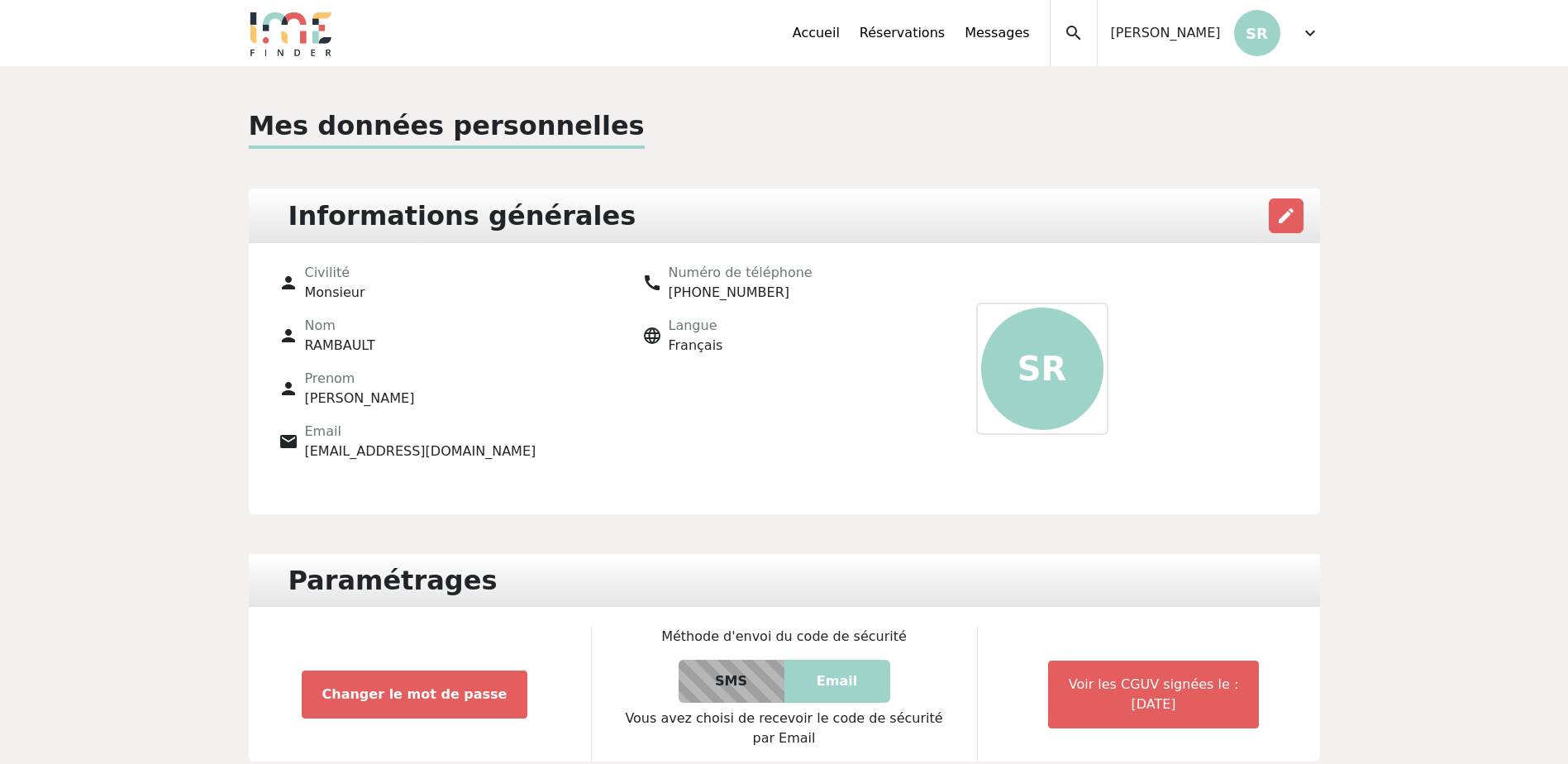
click at [1285, 32] on div "Accueil Réservations Messages Mes données personnelles Données société Mes étab…" at bounding box center [1056, 32] width 527 height 66
click at [1301, 32] on span "expand_more" at bounding box center [1310, 33] width 20 height 20
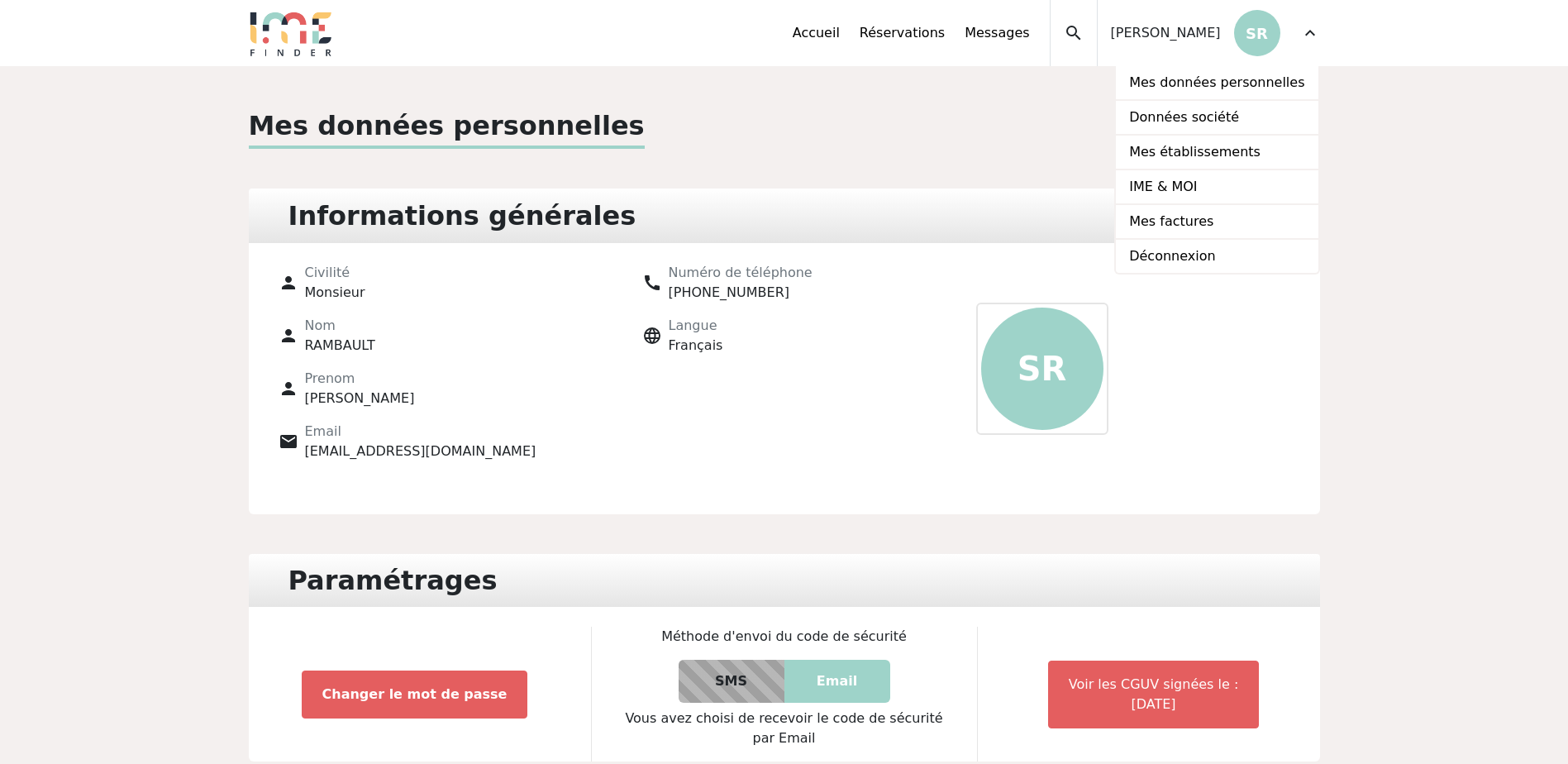
click at [991, 324] on div "SR" at bounding box center [1042, 368] width 132 height 132
click at [907, 310] on div "call Numéro de téléphone [PHONE_NUMBER] language Langue [DEMOGRAPHIC_DATA]" at bounding box center [784, 368] width 363 height 211
click at [1307, 25] on span "expand_more" at bounding box center [1310, 33] width 20 height 20
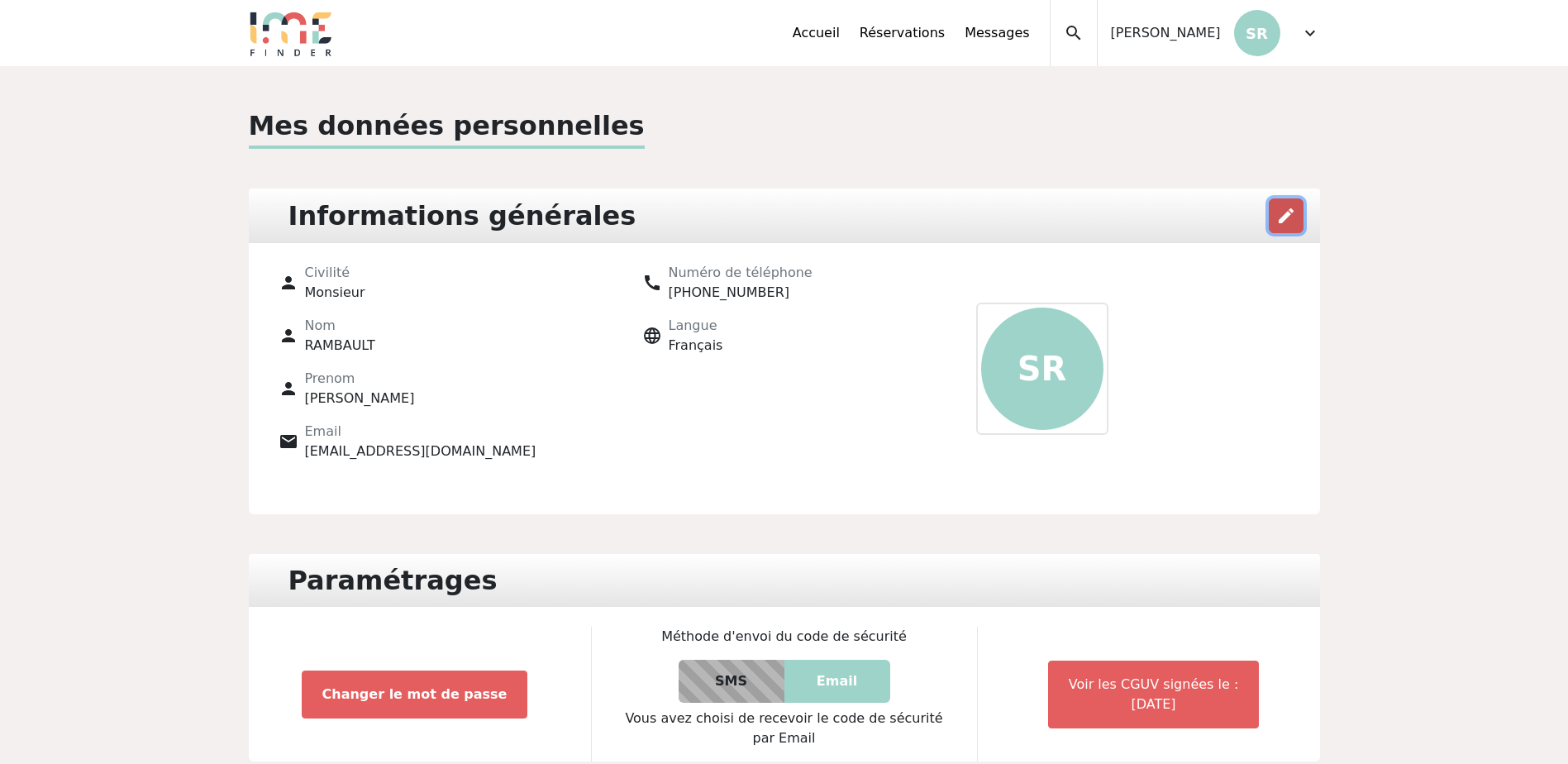
click at [1290, 204] on button "edit" at bounding box center [1286, 215] width 35 height 35
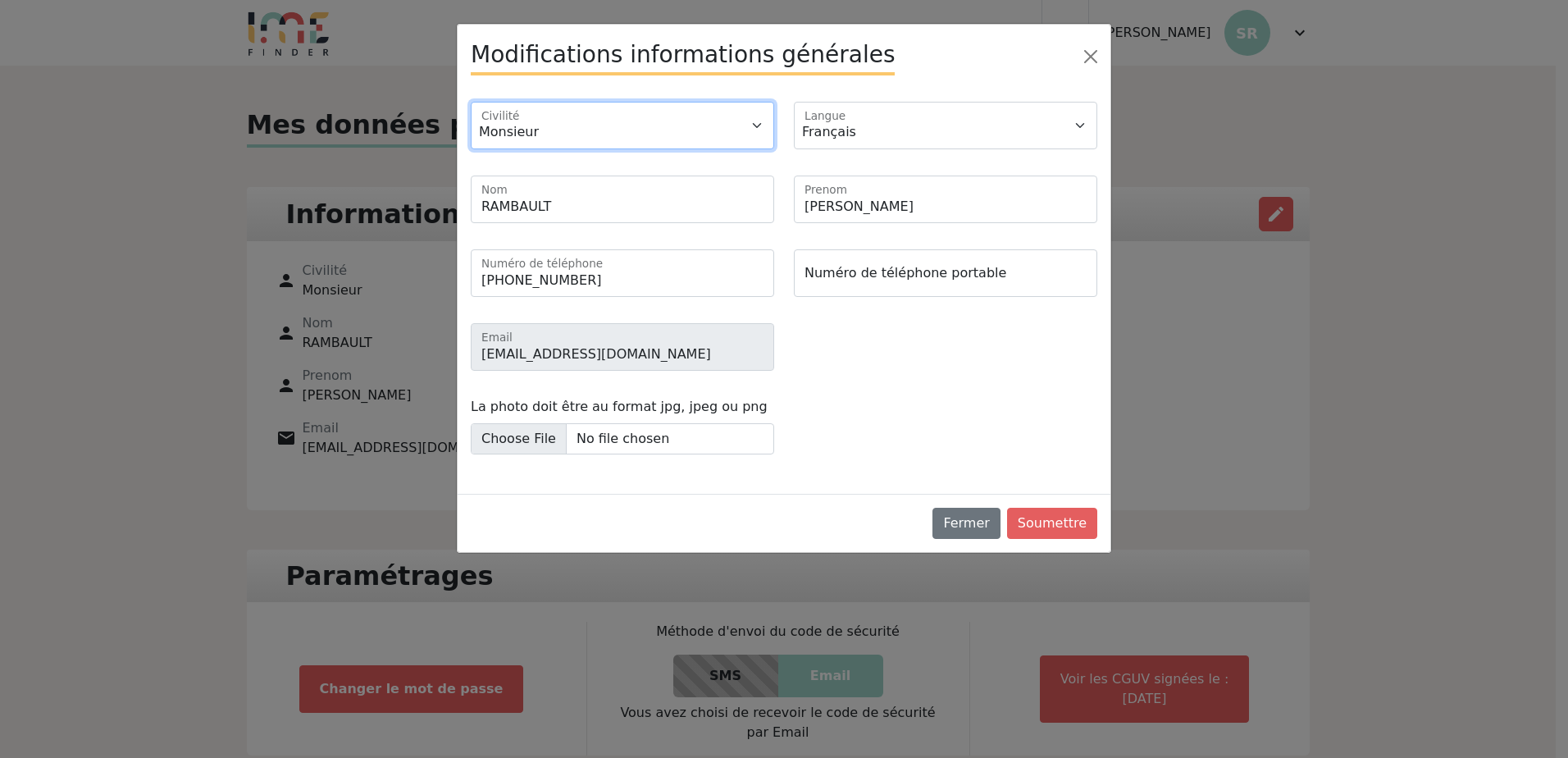
click at [569, 117] on select "Monsieur Madame" at bounding box center [622, 125] width 304 height 47
select select "2"
click at [471, 102] on select "Monsieur Madame" at bounding box center [622, 125] width 304 height 47
click at [1067, 521] on button "Soumettre" at bounding box center [1052, 523] width 90 height 31
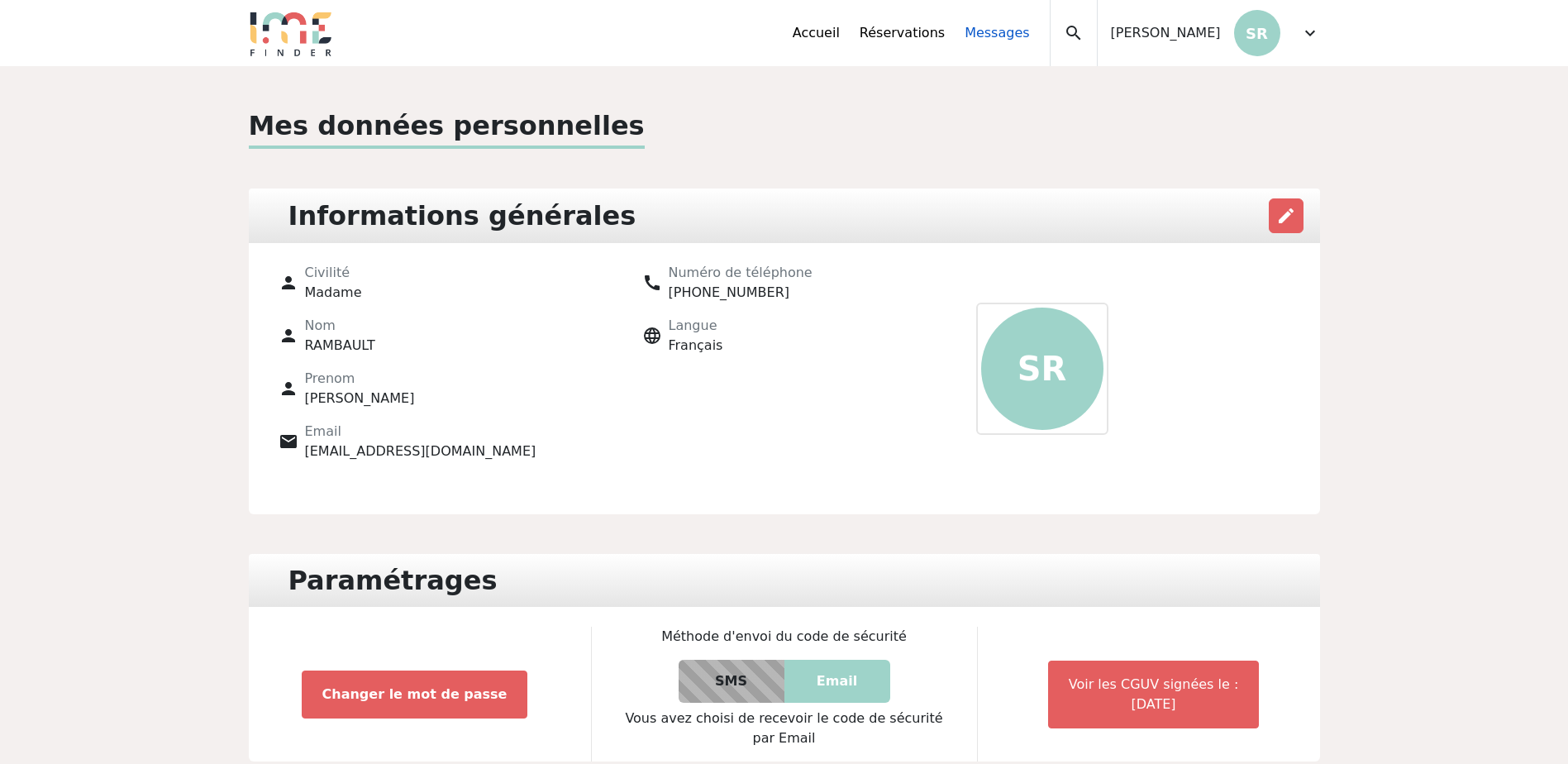
click at [1003, 34] on link "Messages" at bounding box center [997, 33] width 65 height 20
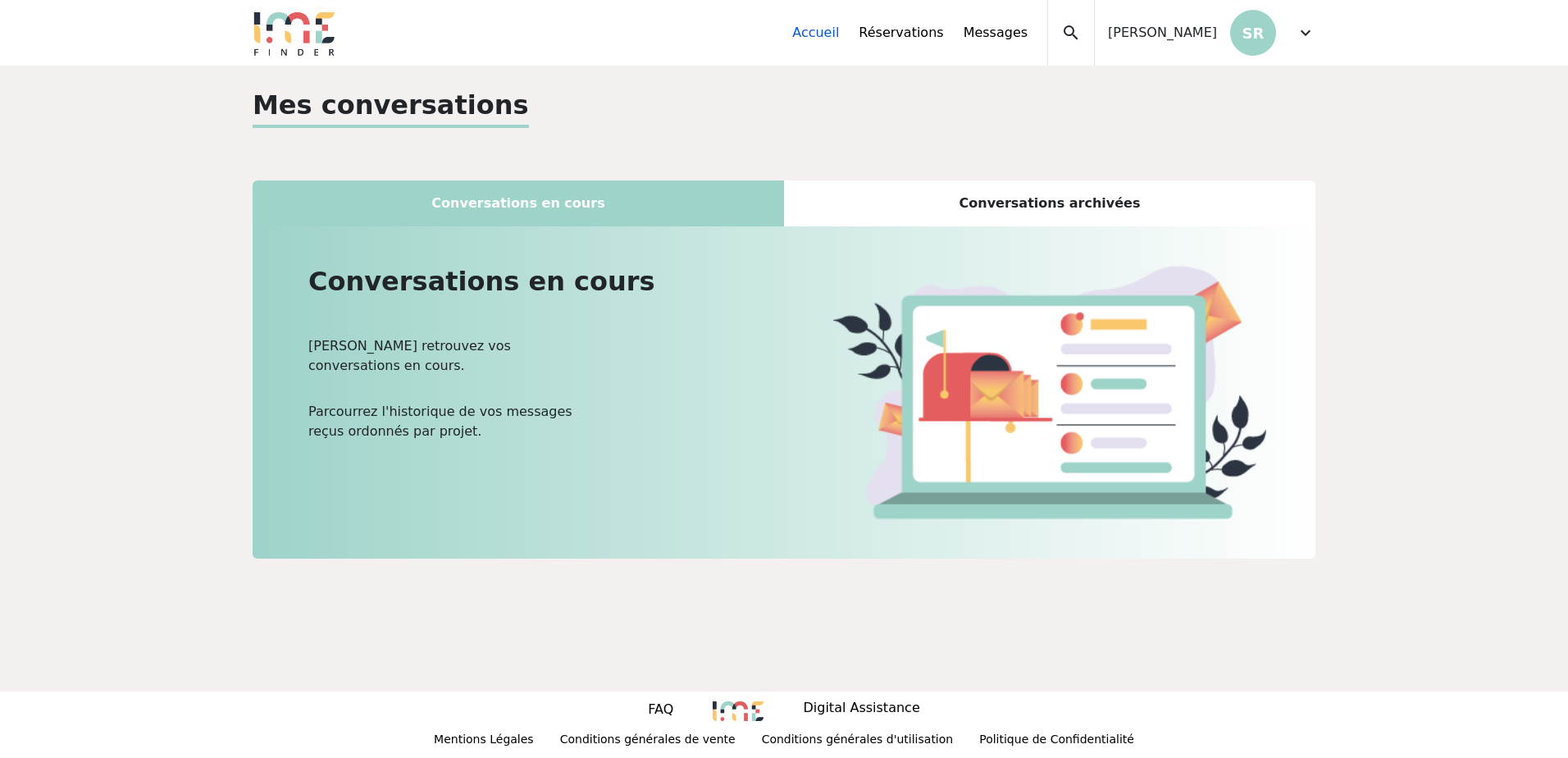
click at [832, 39] on link "Accueil" at bounding box center [815, 33] width 46 height 20
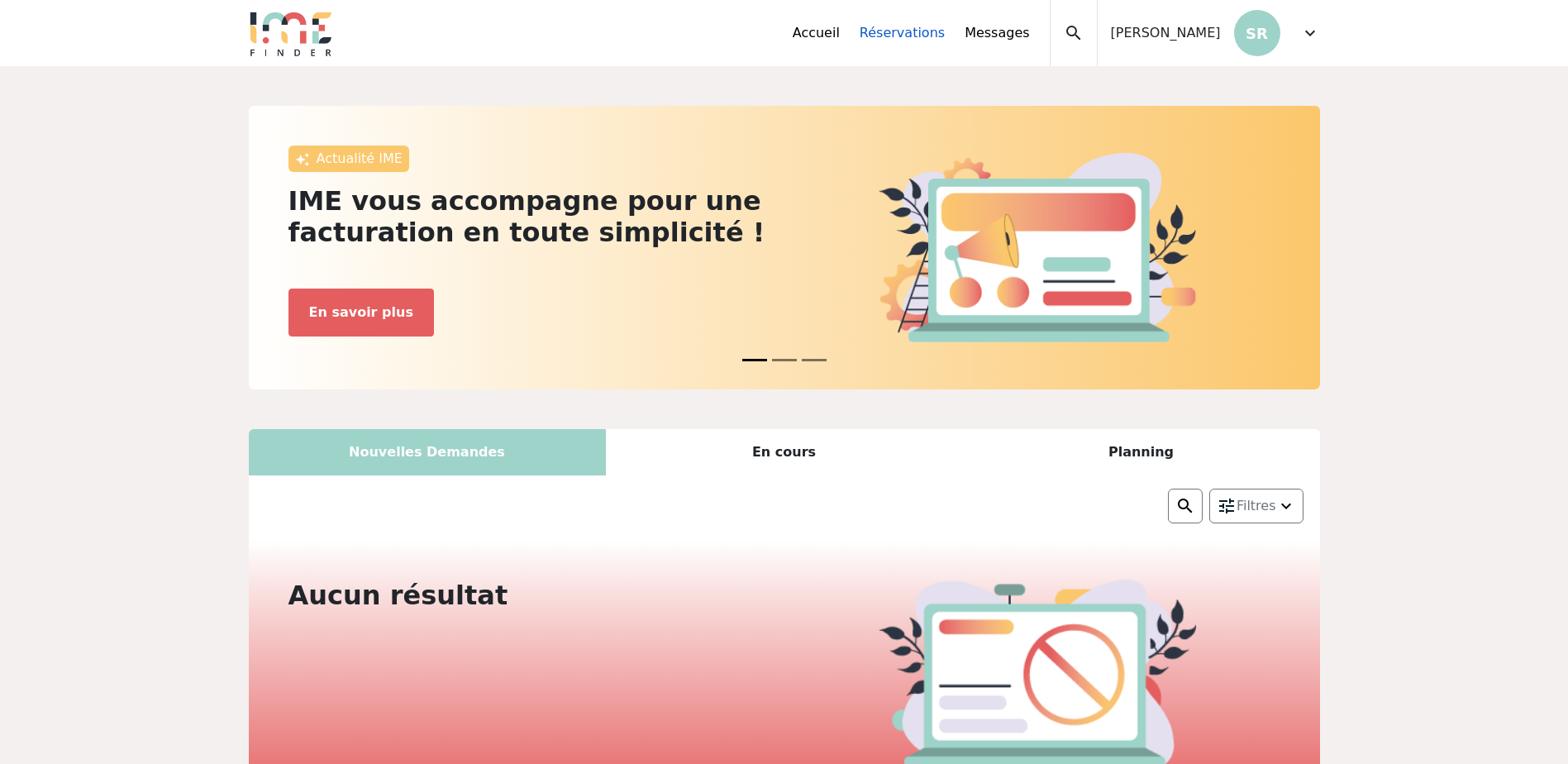
click at [921, 33] on link "Réservations" at bounding box center [901, 33] width 85 height 20
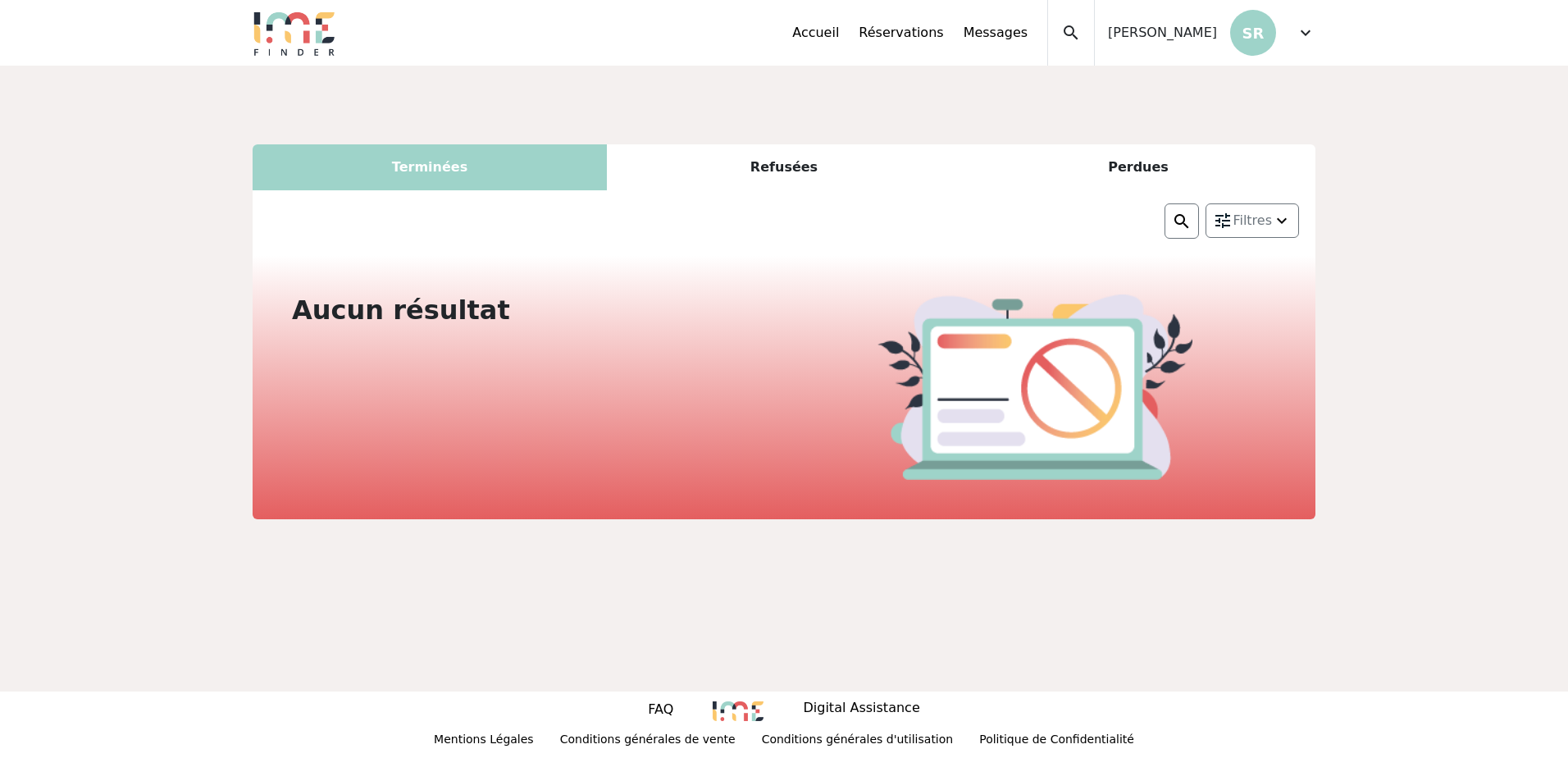
click at [1306, 28] on span "expand_more" at bounding box center [1305, 33] width 20 height 20
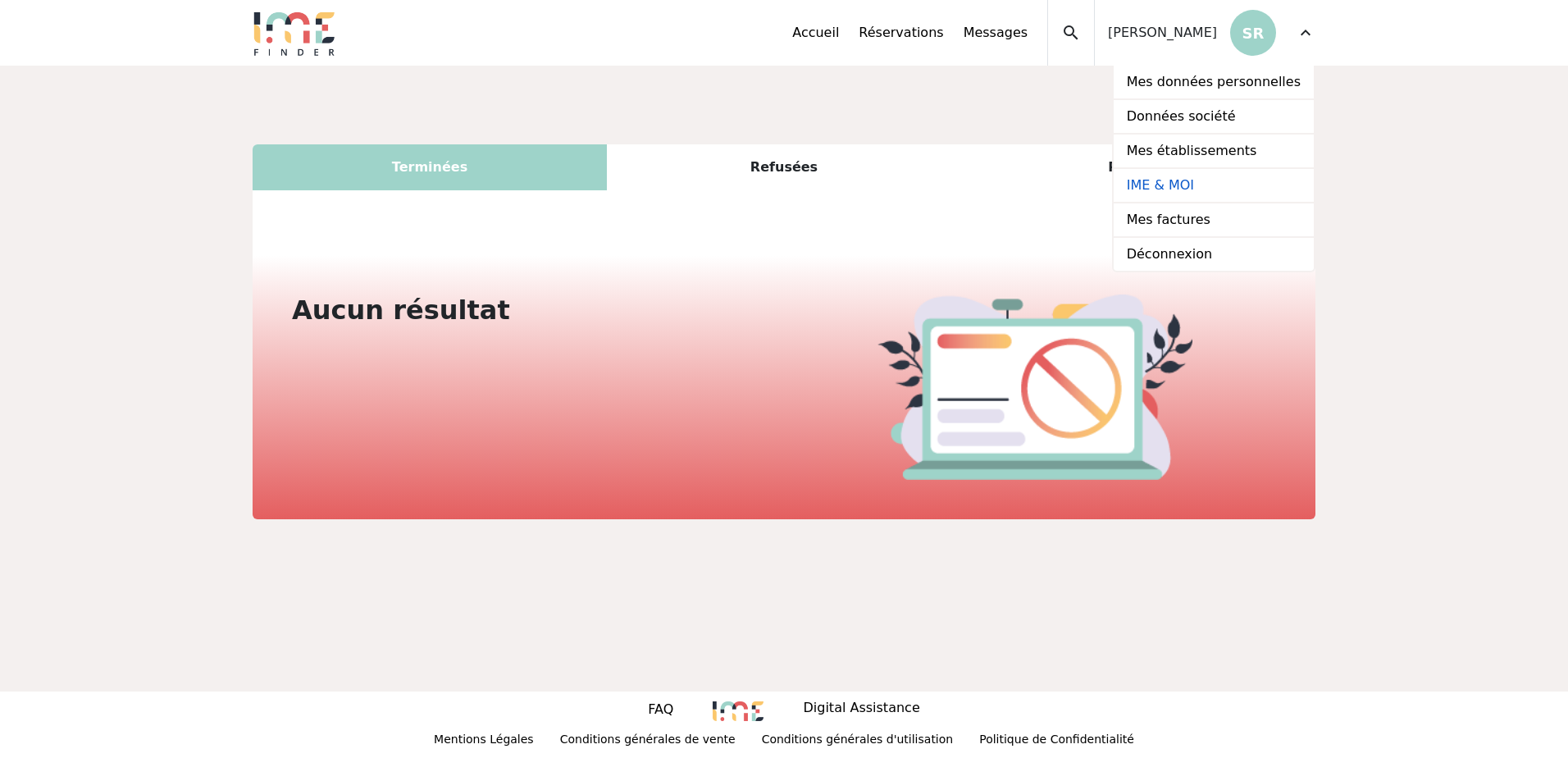
click at [1211, 179] on link "IME & MOI" at bounding box center [1214, 186] width 200 height 35
